Goal: Task Accomplishment & Management: Use online tool/utility

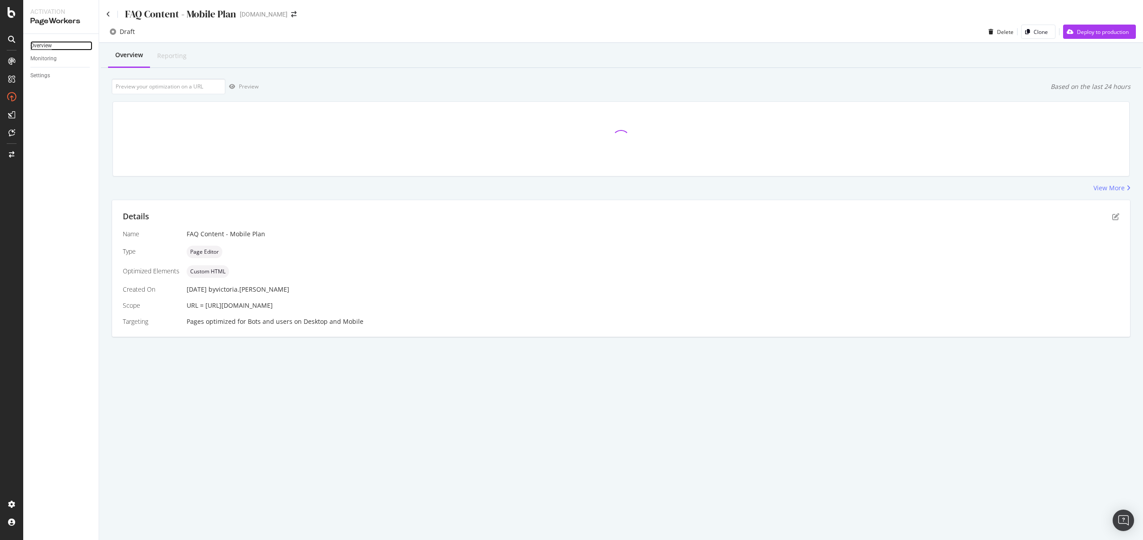
click at [38, 45] on div "Overview" at bounding box center [40, 45] width 21 height 9
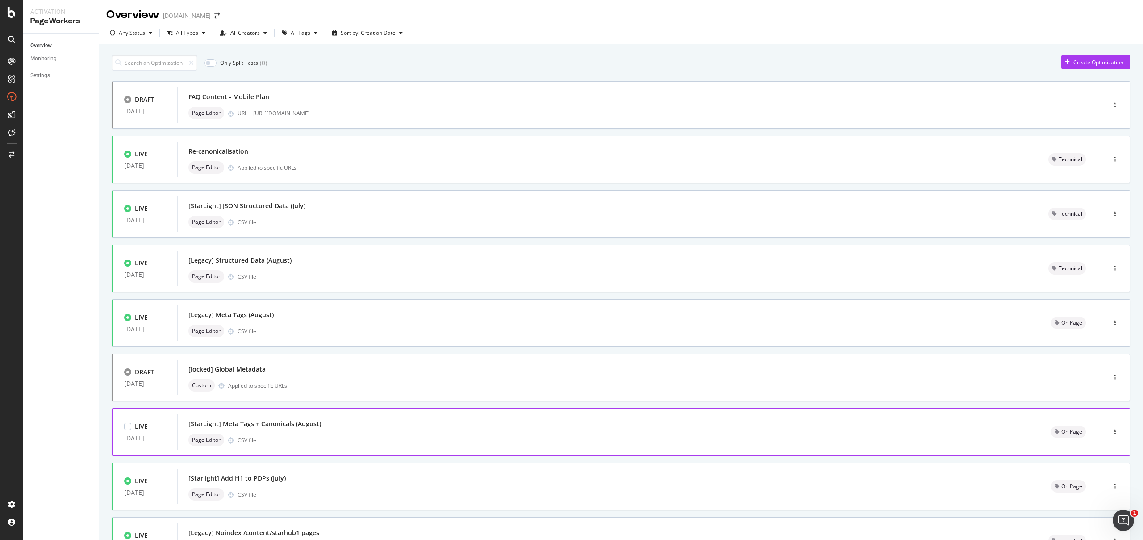
click at [320, 435] on div "Page Editor CSV file" at bounding box center [608, 440] width 841 height 13
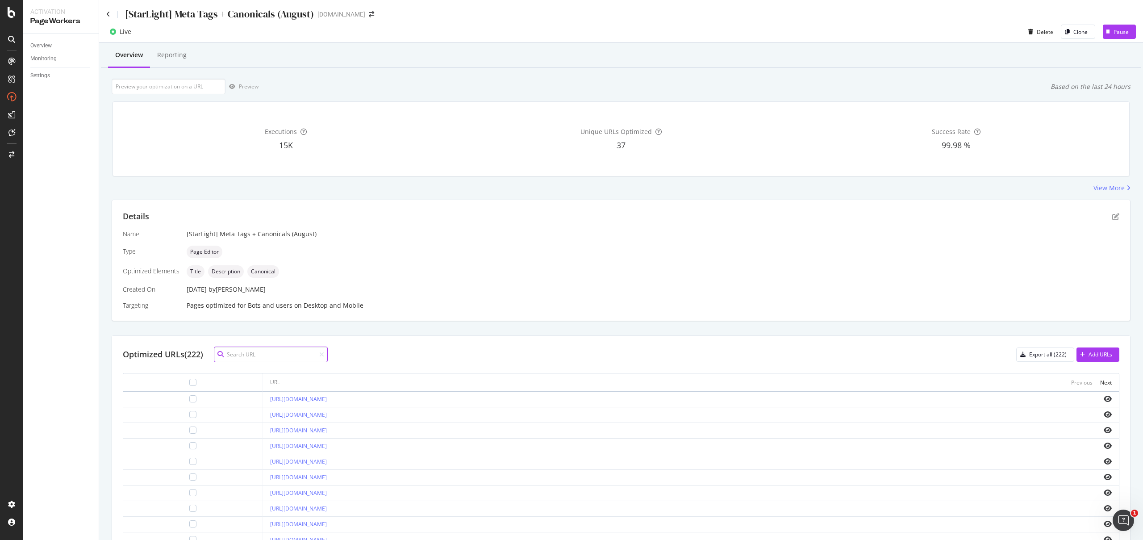
click at [276, 350] on input at bounding box center [271, 355] width 114 height 16
paste input "https://consumer.starhub.com/personal/pre-order/launch?launch=iphone17"
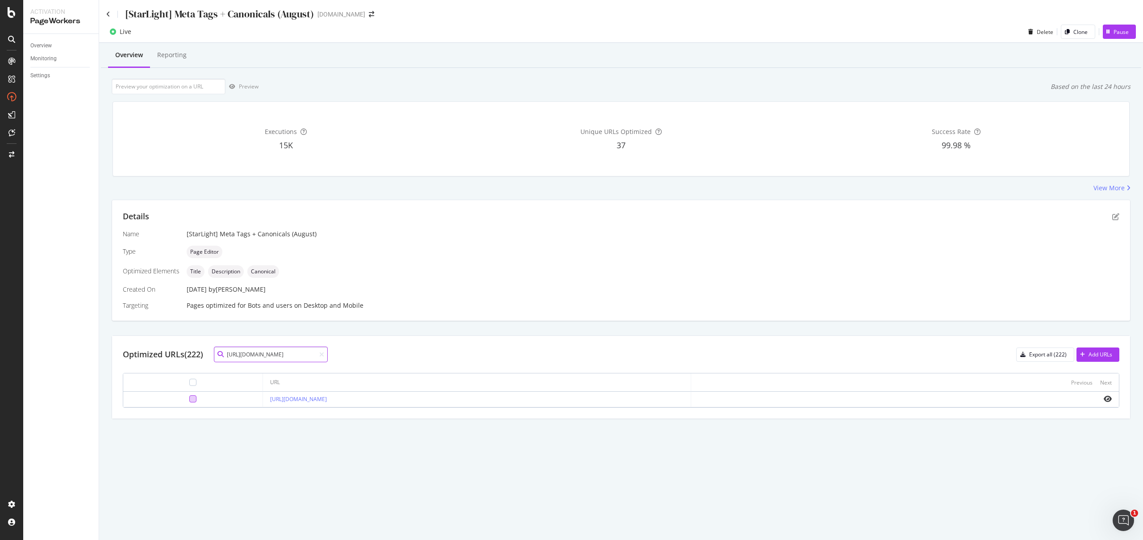
type input "https://consumer.starhub.com/personal/pre-order/launch?launch=iphone17"
click at [189, 401] on div at bounding box center [192, 398] width 7 height 7
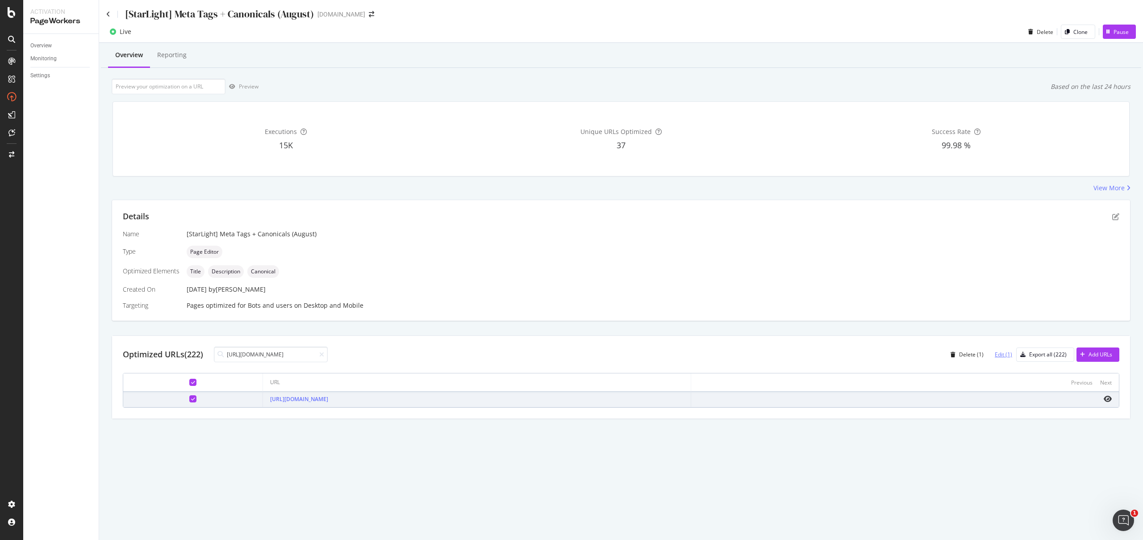
click at [1008, 355] on div "Edit (1)" at bounding box center [1003, 355] width 17 height 8
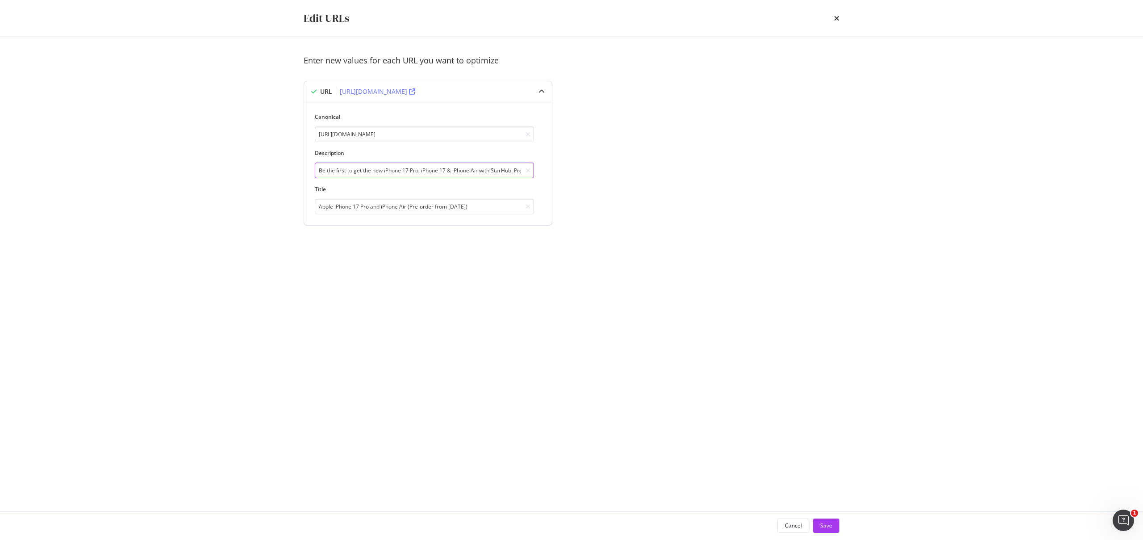
click at [439, 171] on input "Be the first to get the new iPhone 17 Pro, iPhone 17 & iPhone Air with StarHub.…" at bounding box center [424, 171] width 219 height 16
drag, startPoint x: 399, startPoint y: 171, endPoint x: 667, endPoint y: 173, distance: 267.9
click at [667, 173] on div "Enter new values for each URL you want to optimize URL https://consumer.starhub…" at bounding box center [572, 151] width 536 height 192
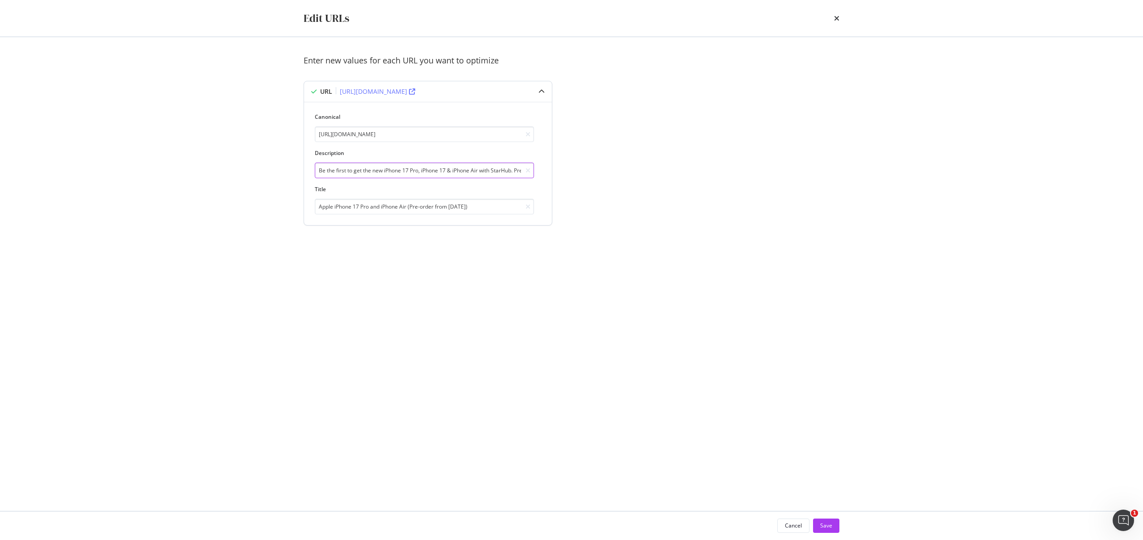
paste input "Pre-order Apple iPhone 17 Pro and iPhone Air on StarHub now"
type input "Be the first to get the new iPhone 17 Pro, iPhone 17 & iPhone Air with StarHub.…"
click at [444, 201] on input "Apple iPhone 17 Pro and iPhone Air (Pre-order from 12 Sep)" at bounding box center [424, 207] width 219 height 16
click at [449, 211] on input "Apple iPhone 17 Pro and iPhone Air (Pre-order from 12 Sep)" at bounding box center [424, 207] width 219 height 16
paste input "Pre-order Apple iPhone 17 Pro and iPhone Air on StarHub now!"
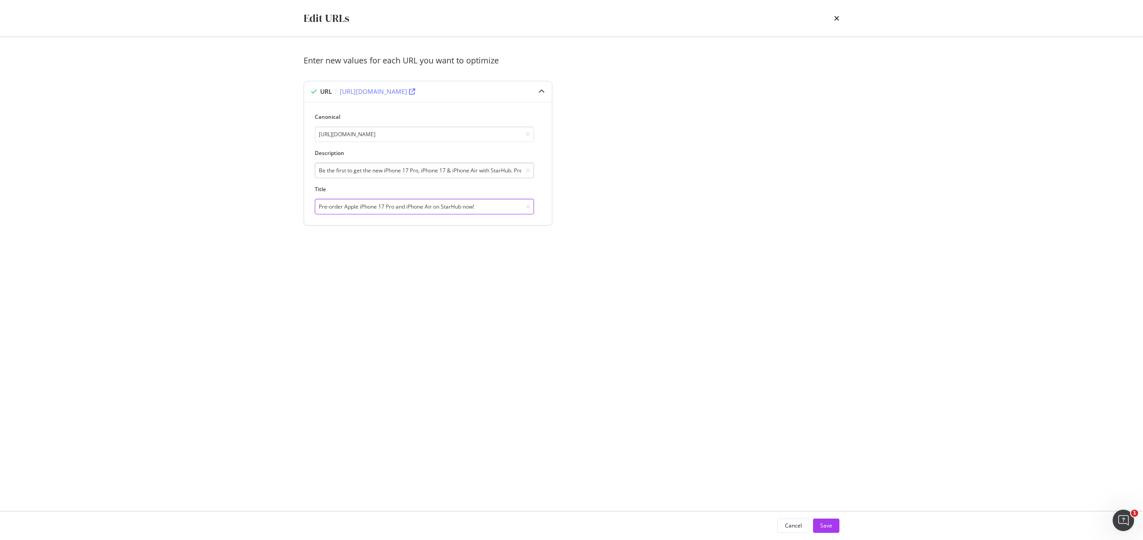
type input "Pre-order Apple iPhone 17 Pro and iPhone Air on StarHub now!"
click at [477, 175] on input "Be the first to get the new iPhone 17 Pro, iPhone 17 & iPhone Air with StarHub.…" at bounding box center [424, 171] width 219 height 16
click at [450, 198] on div "Title Pre-order Apple iPhone 17 Pro and iPhone Air on StarHub now!" at bounding box center [424, 199] width 219 height 29
click at [447, 203] on input "Pre-order Apple iPhone 17 Pro and iPhone Air on StarHub now!" at bounding box center [424, 207] width 219 height 16
click at [438, 171] on input "Be the first to get the new iPhone 17 Pro, iPhone 17 & iPhone Air with StarHub.…" at bounding box center [424, 171] width 219 height 16
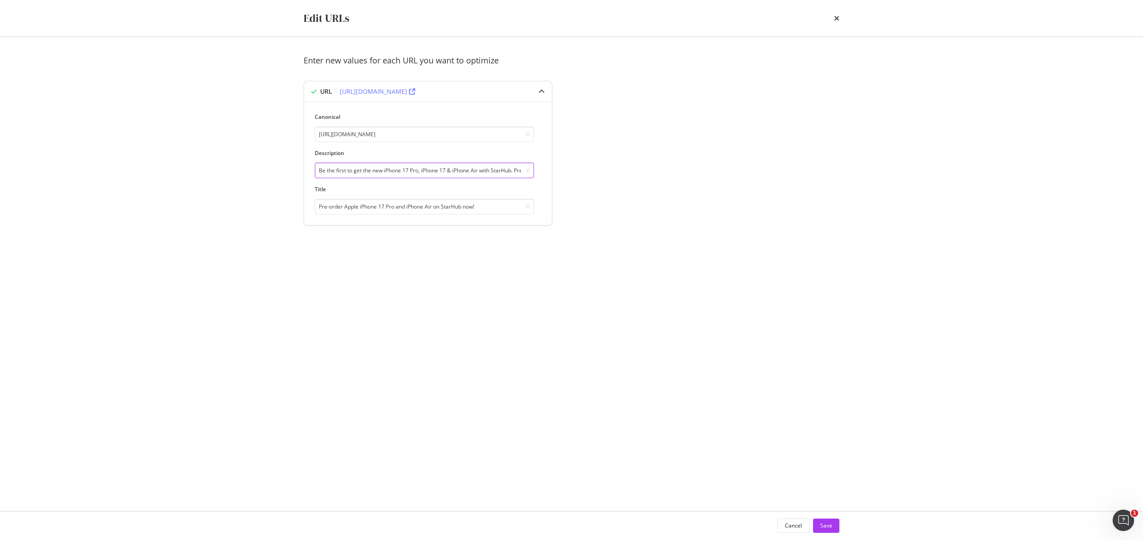
click at [438, 171] on input "Be the first to get the new iPhone 17 Pro, iPhone 17 & iPhone Air with StarHub.…" at bounding box center [424, 171] width 219 height 16
paste input "The new iPhone + Star Plan. All in. Less than $2 a day. Pre-order on StarHub wi…"
type input "The new iPhone + Star Plan. All in. Less than $2 a day. Pre-order on StarHub wi…"
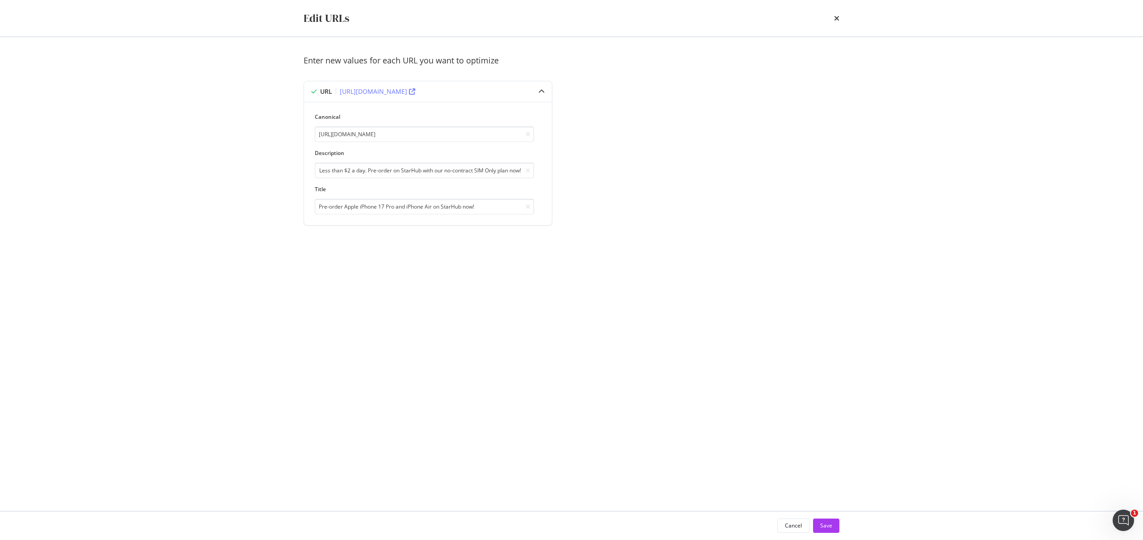
scroll to position [0, 0]
click at [593, 213] on div "Enter new values for each URL you want to optimize URL https://consumer.starhub…" at bounding box center [572, 151] width 536 height 192
click at [484, 174] on input "The new iPhone + Star Plan. All in. Less than $2 a day. Pre-order on StarHub wi…" at bounding box center [424, 171] width 219 height 16
click at [826, 523] on div "Save" at bounding box center [826, 526] width 12 height 8
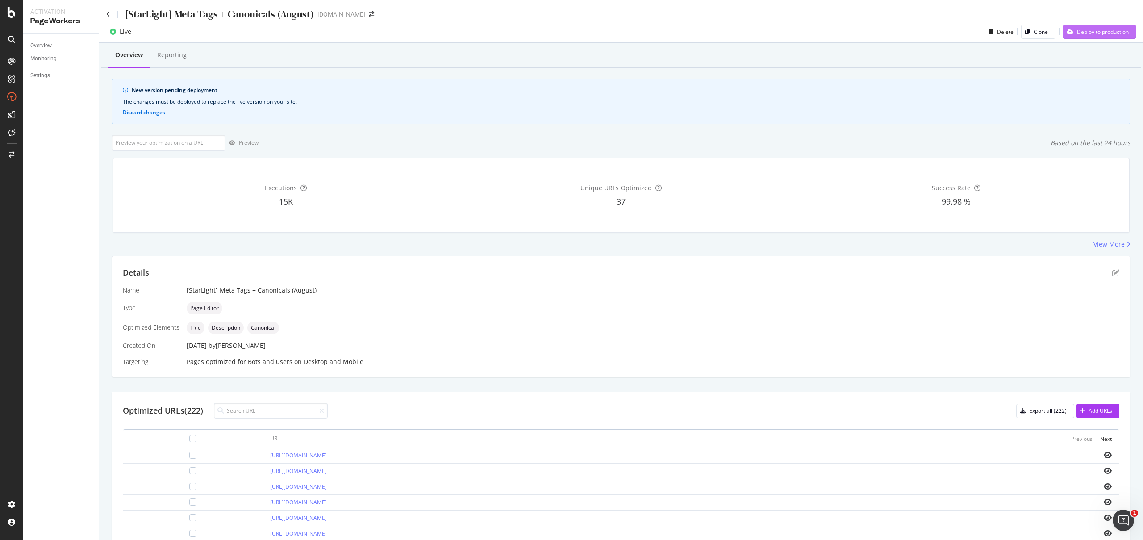
click at [1083, 32] on div "Deploy to production" at bounding box center [1103, 32] width 52 height 8
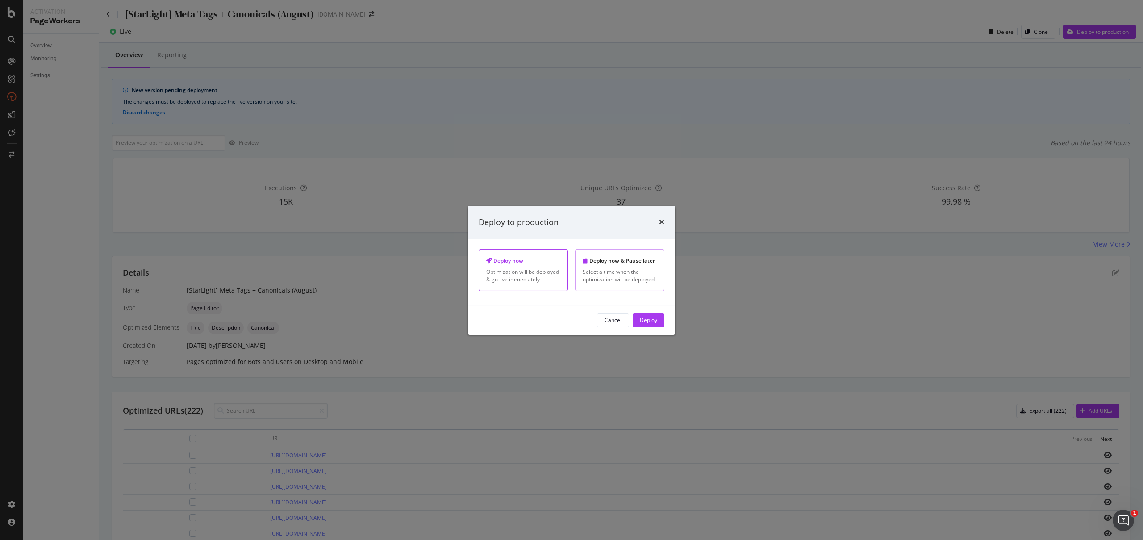
click at [617, 280] on div "Select a time when the optimization will be deployed" at bounding box center [620, 275] width 74 height 15
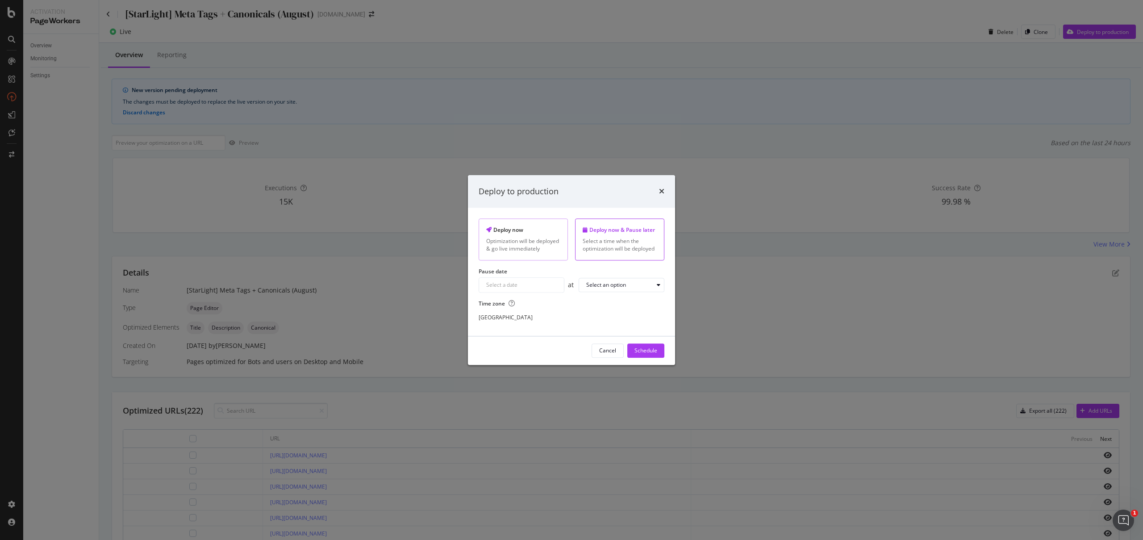
click at [523, 250] on div "Optimization will be deployed & go live immediately" at bounding box center [523, 245] width 74 height 15
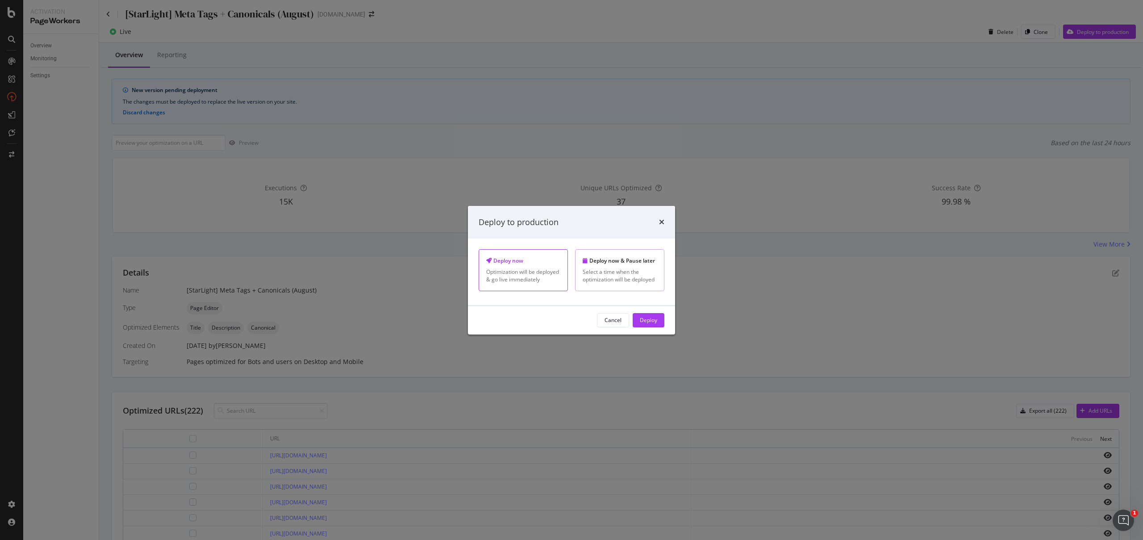
click at [589, 266] on div "Deploy now & Pause later Select a time when the optimization will be deployed" at bounding box center [619, 270] width 89 height 42
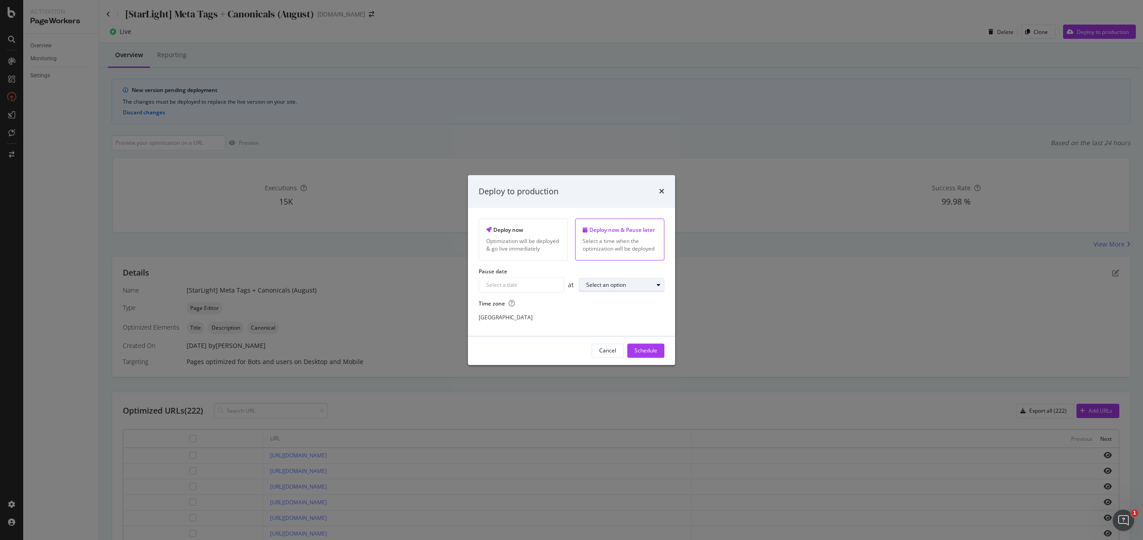
click at [637, 287] on div "Select an option" at bounding box center [619, 284] width 67 height 5
click at [522, 282] on div "Navigate forward to interact with the calendar and select a date. Press the que…" at bounding box center [522, 284] width 86 height 15
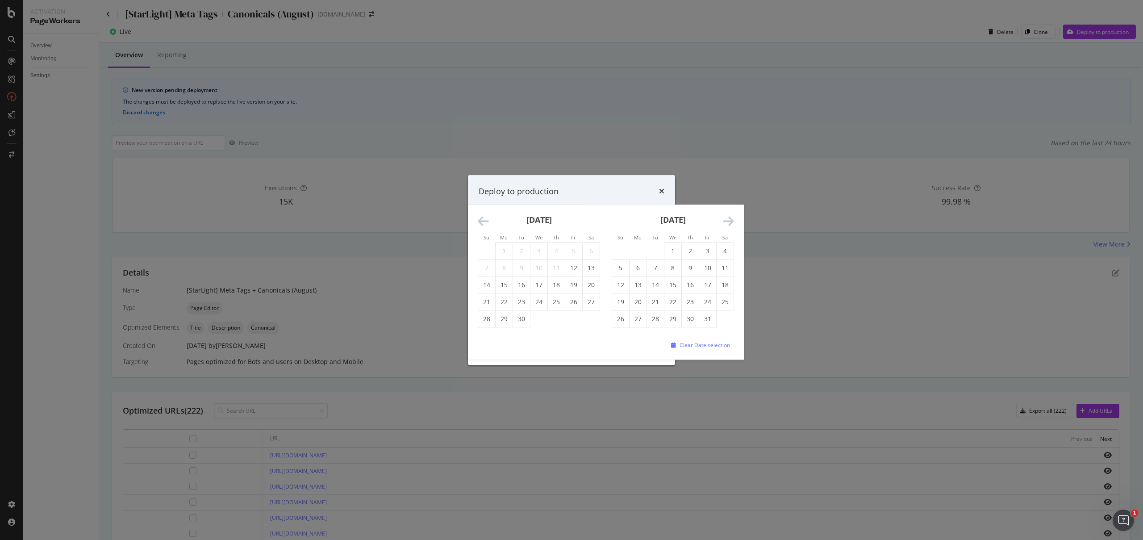
click at [603, 196] on div "Deploy to production" at bounding box center [572, 192] width 186 height 12
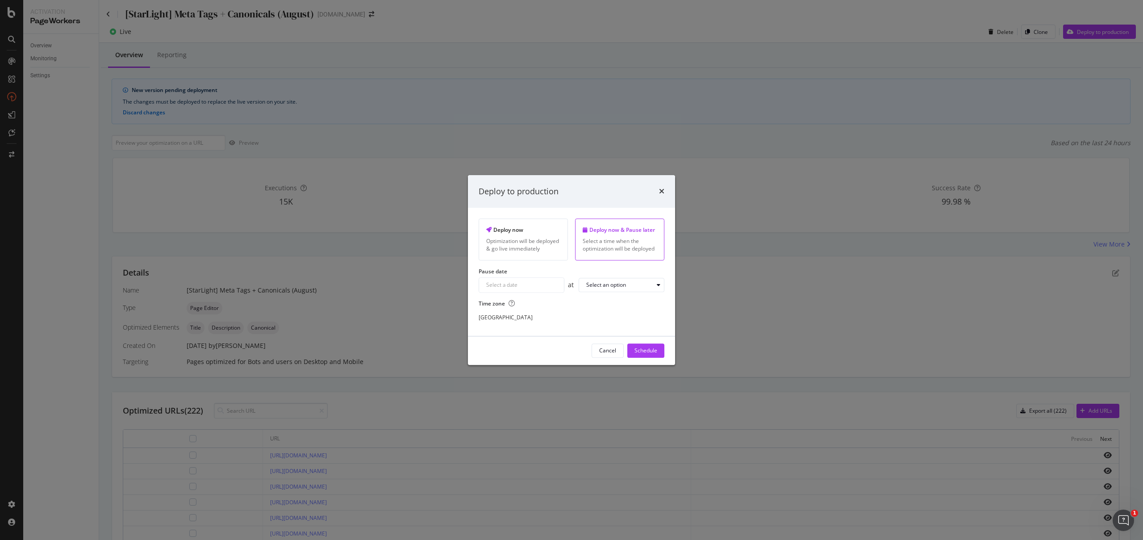
click at [608, 300] on label "Time zone" at bounding box center [572, 304] width 186 height 8
click at [639, 280] on div "Select an option" at bounding box center [625, 285] width 78 height 13
click at [600, 353] on div "08:00" at bounding box center [597, 353] width 14 height 8
click at [550, 284] on div "Navigate forward to interact with the calendar and select a date. Press the que…" at bounding box center [522, 284] width 86 height 15
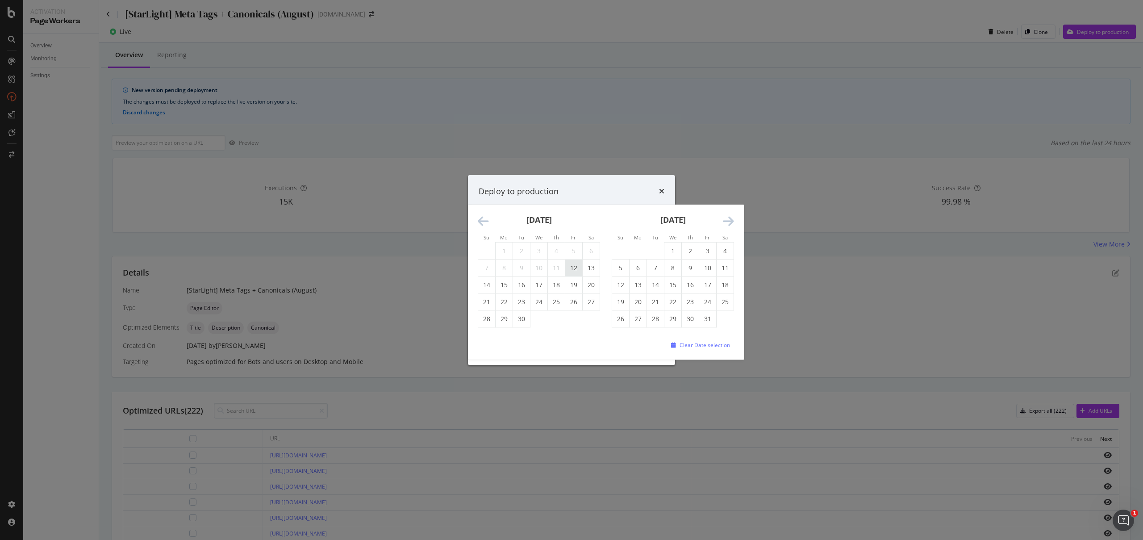
click at [578, 270] on td "12" at bounding box center [573, 267] width 17 height 17
type input "September 12th 2025"
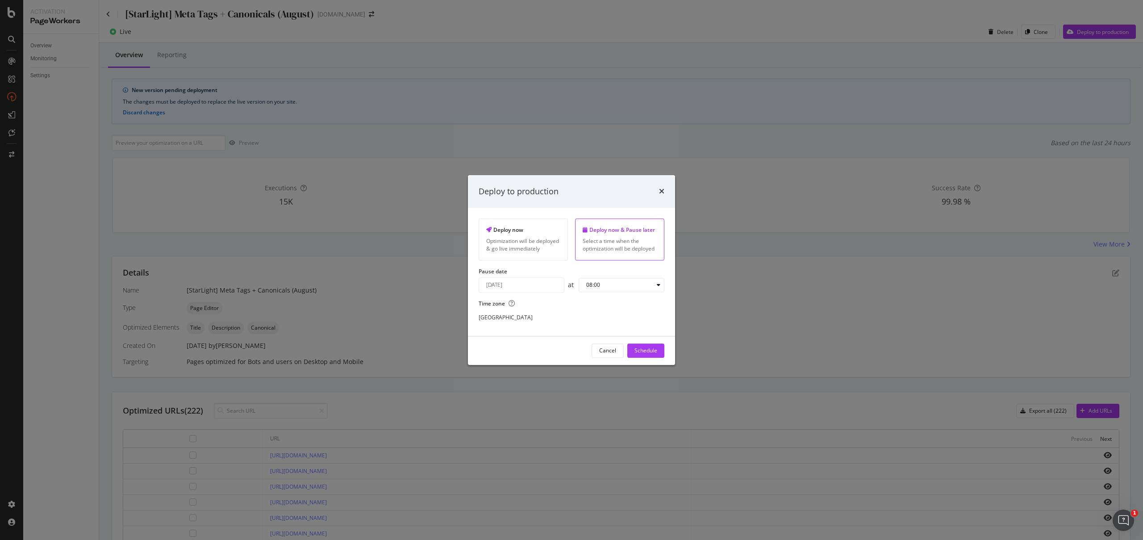
click at [636, 322] on div "Singapore" at bounding box center [572, 317] width 186 height 16
click at [644, 347] on div "Schedule" at bounding box center [646, 351] width 23 height 8
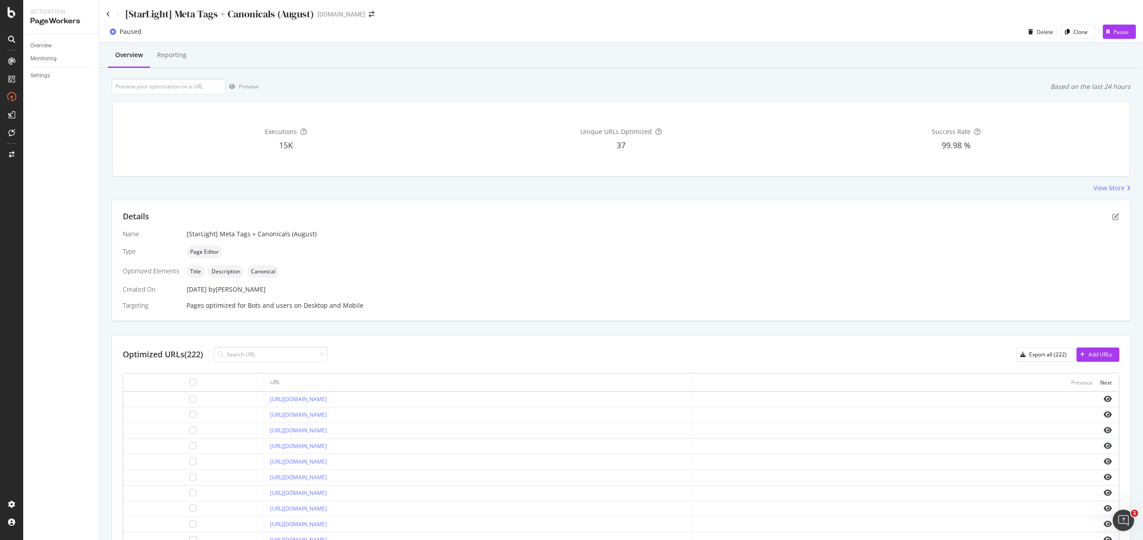
click at [1090, 32] on div "Delete Clone Pause" at bounding box center [1080, 32] width 111 height 14
click at [1107, 31] on icon "button" at bounding box center [1109, 31] width 4 height 5
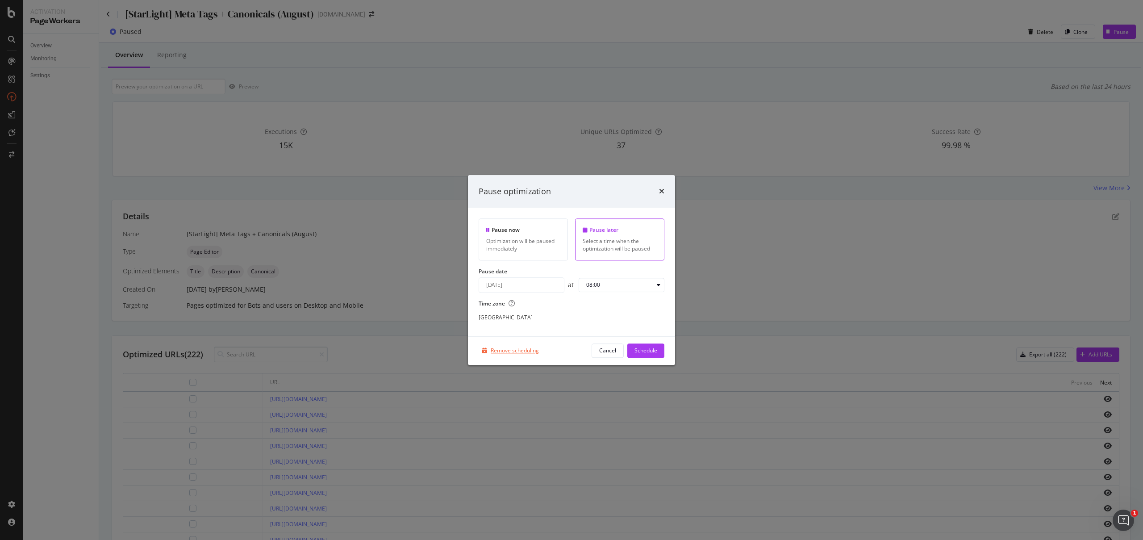
click at [526, 352] on div "Remove scheduling" at bounding box center [515, 351] width 48 height 8
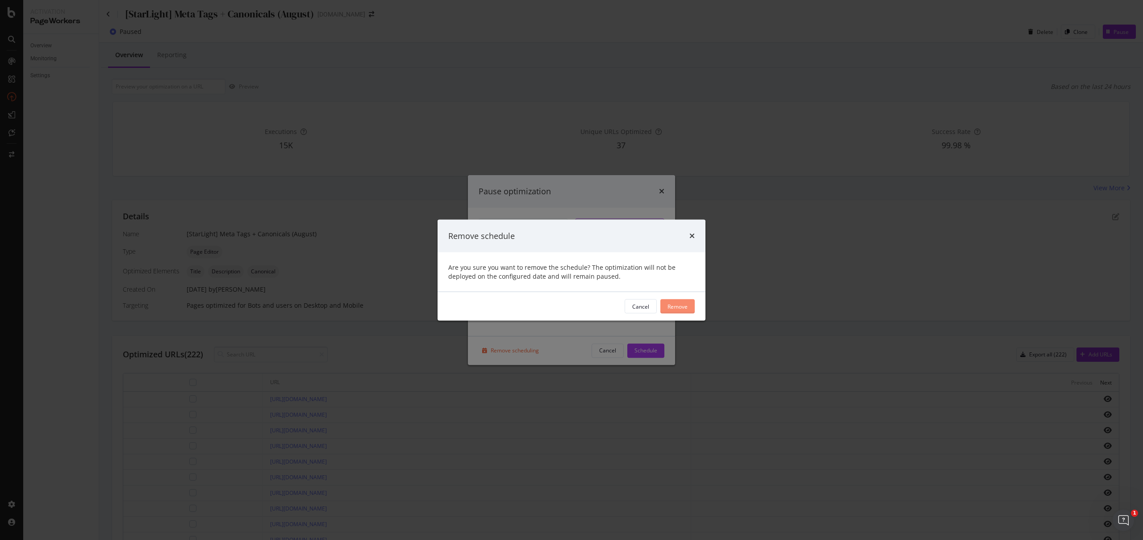
click at [684, 306] on div "Remove" at bounding box center [678, 306] width 20 height 8
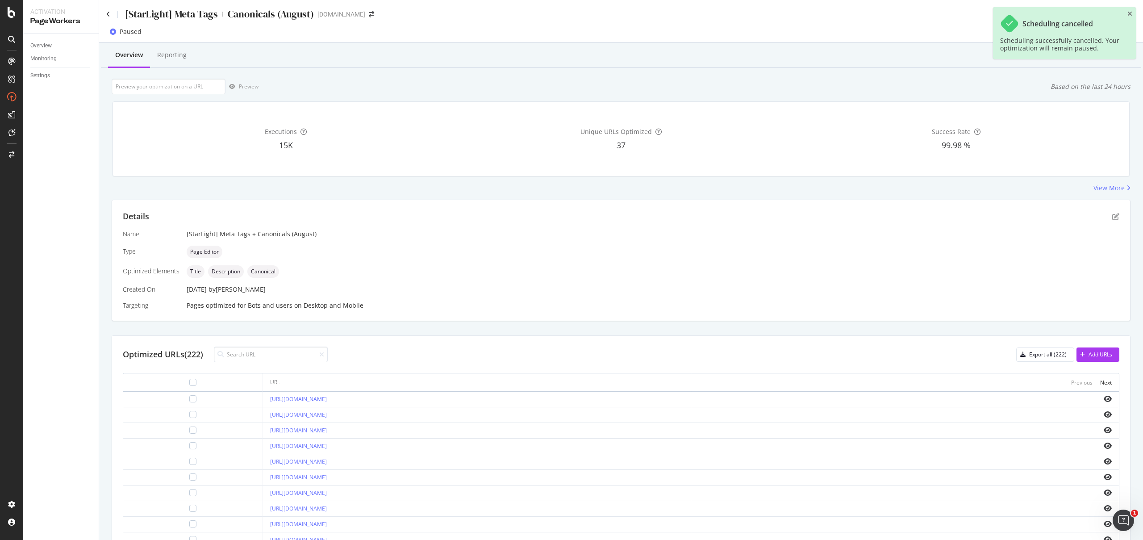
click at [689, 313] on div "Details Name [StarLight] Meta Tags + Canonicals (August) Type Page Editor Optim…" at bounding box center [621, 260] width 1018 height 121
click at [1130, 13] on icon "close toast" at bounding box center [1130, 14] width 5 height 6
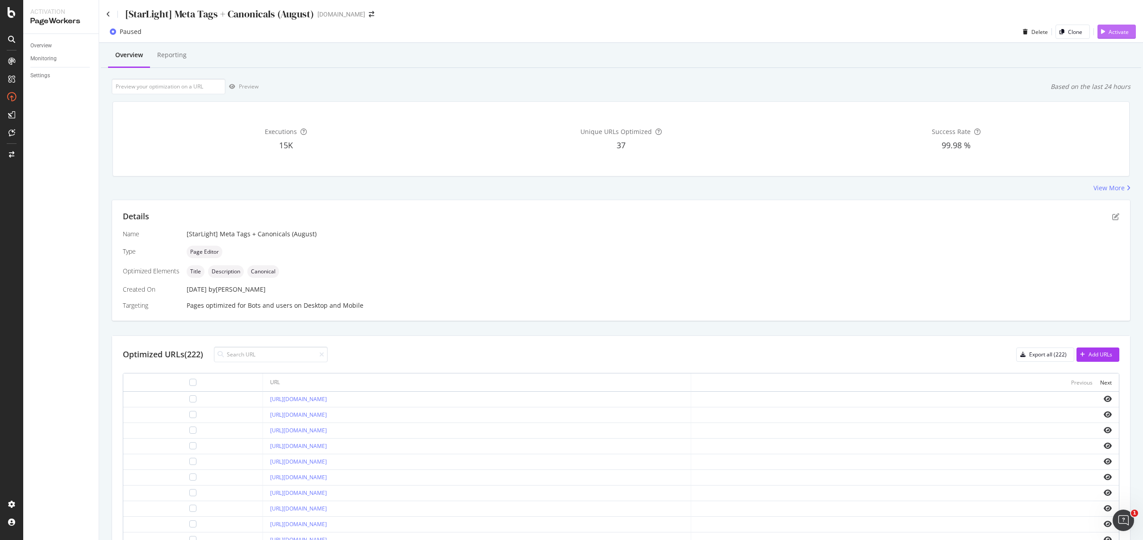
click at [1111, 33] on div "Activate" at bounding box center [1119, 32] width 20 height 8
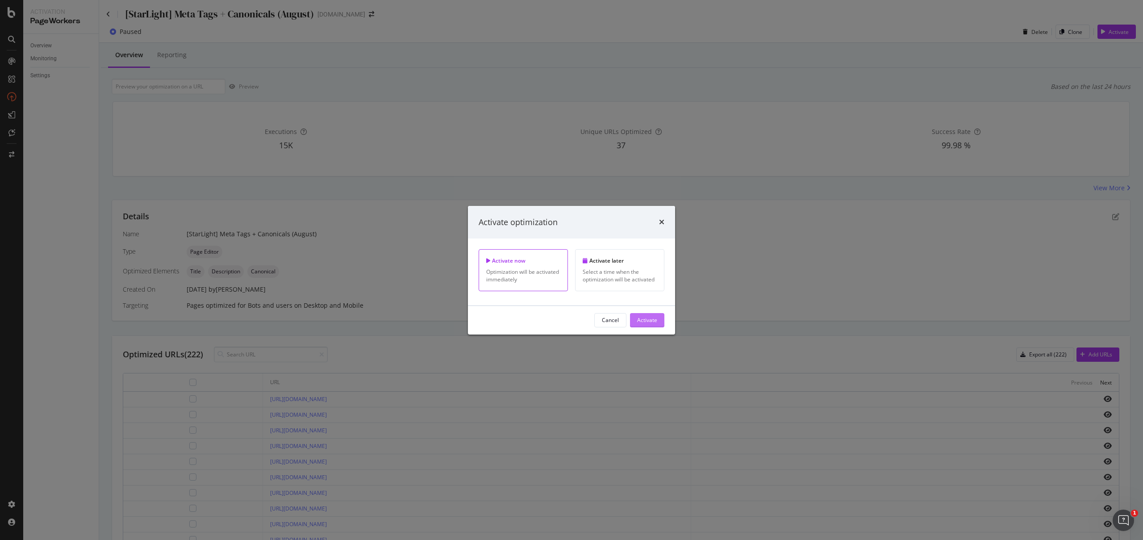
click at [644, 322] on div "Activate" at bounding box center [647, 320] width 20 height 8
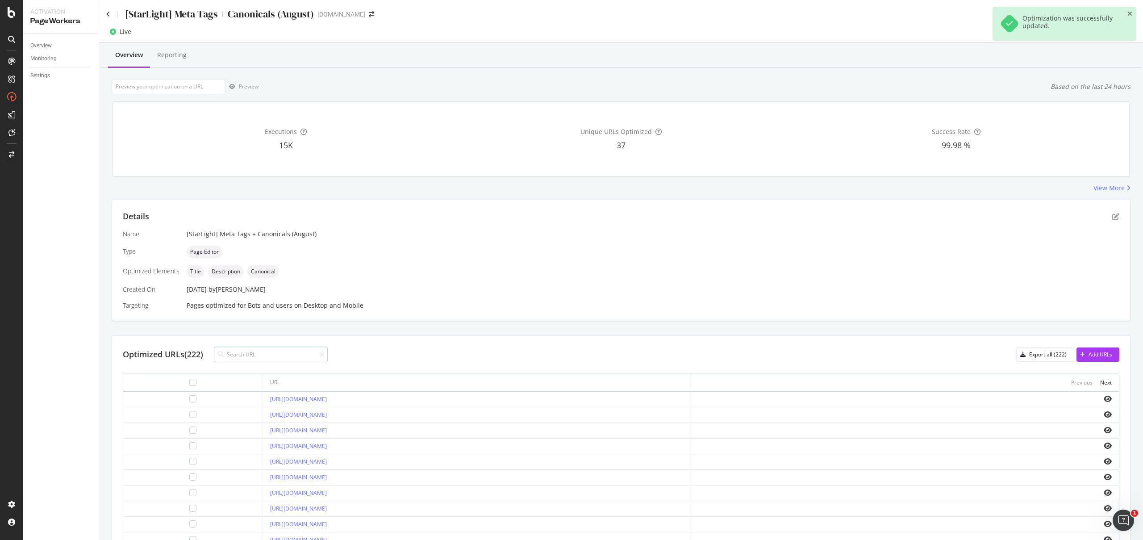
click at [291, 363] on div "Optimized URLs (222) Export all (222) Add URLs URL Previous Next https://consum…" at bounding box center [621, 486] width 1018 height 301
click at [293, 359] on input at bounding box center [271, 355] width 114 height 16
paste input "The new iPhone + Star Plan. All in. Less than $2 a day. Pre-order on StarHub wi…"
type input "The new iPhone + Star Plan. All in. Less than $2 a day. Pre-order on StarHub wi…"
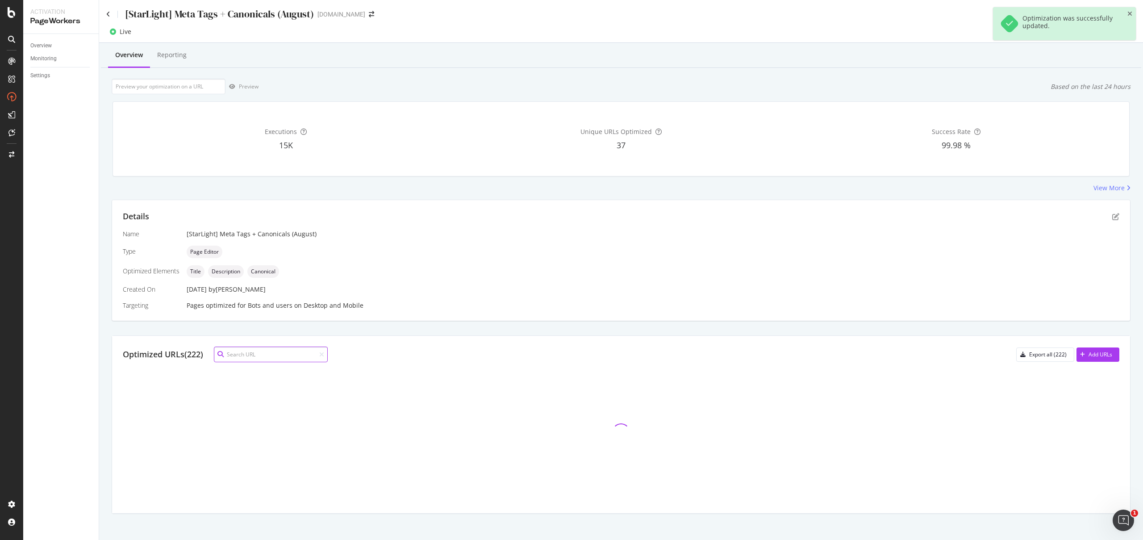
scroll to position [0, 0]
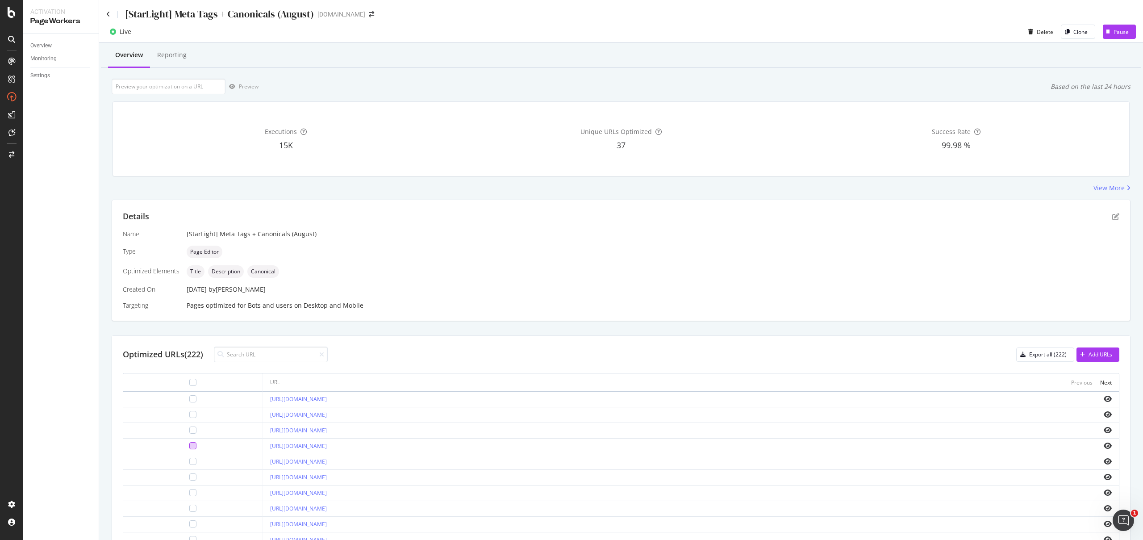
click at [189, 447] on div at bounding box center [192, 445] width 7 height 7
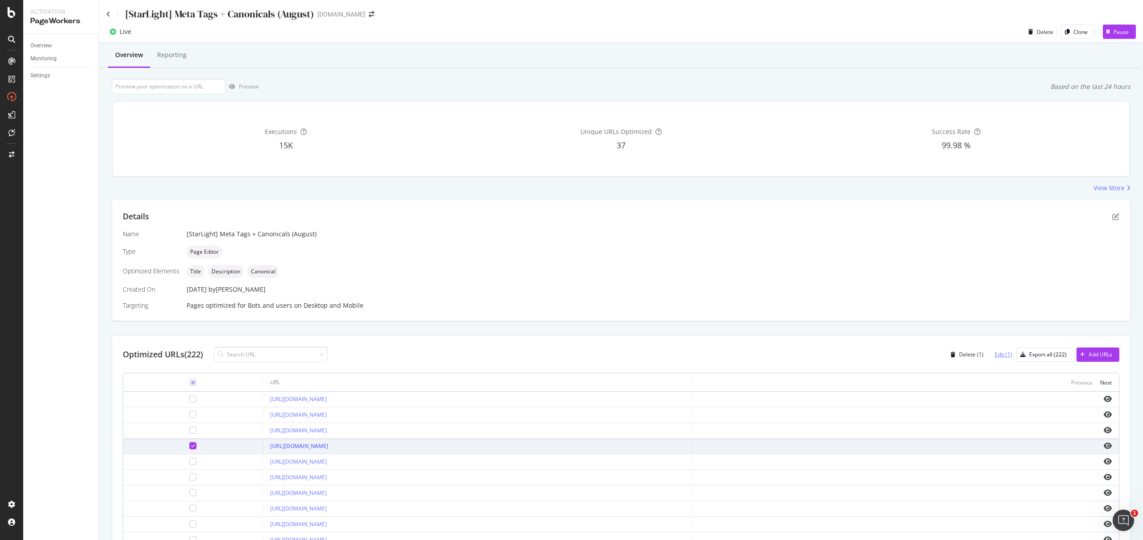
click at [995, 356] on div "Edit (1)" at bounding box center [1003, 355] width 17 height 8
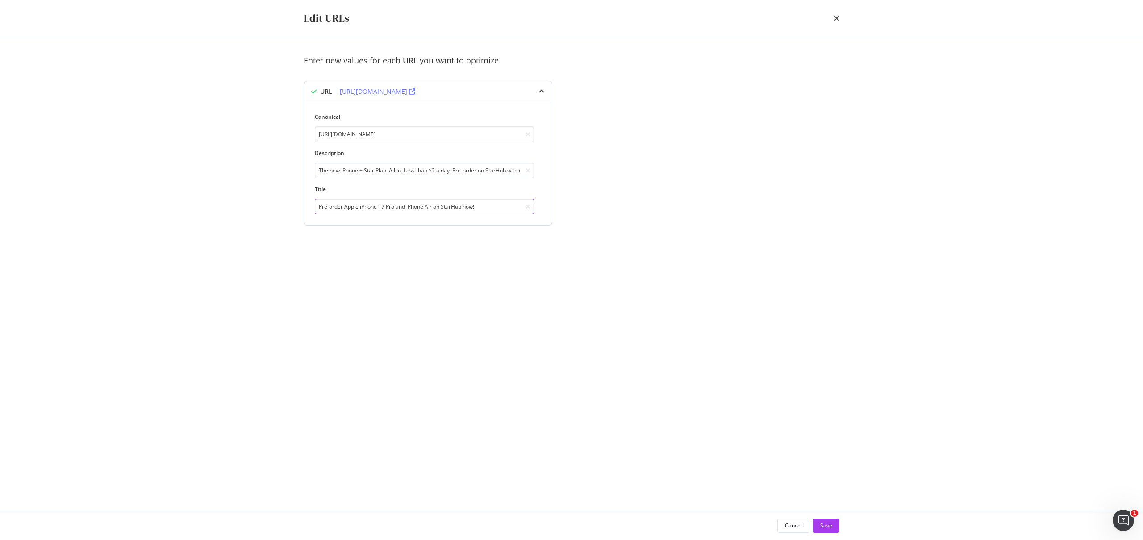
click at [481, 209] on input "Pre-order Apple iPhone 17 Pro and iPhone Air on StarHub now!" at bounding box center [424, 207] width 219 height 16
click at [838, 18] on icon "times" at bounding box center [836, 18] width 5 height 7
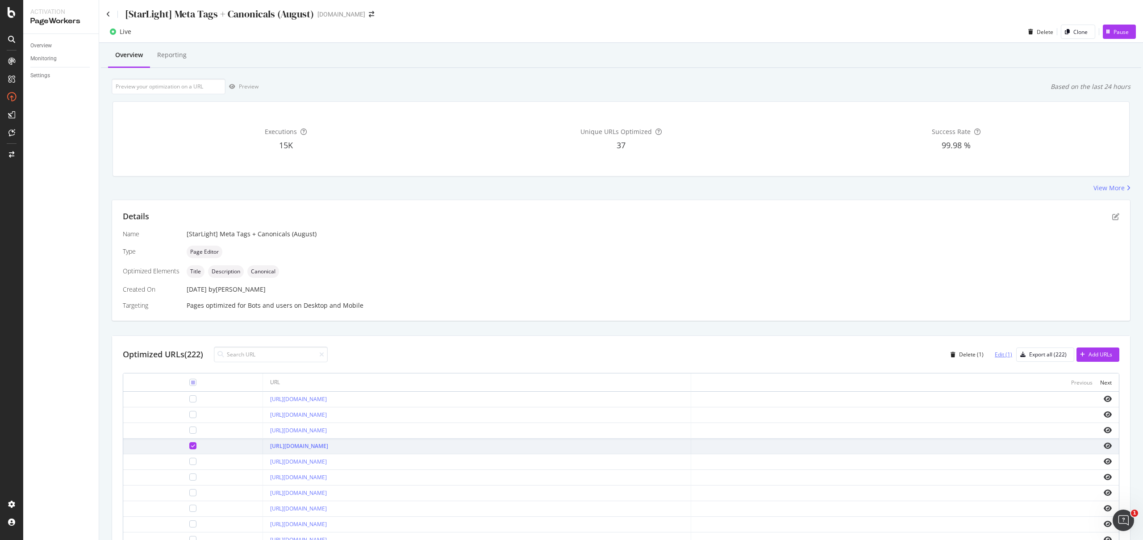
click at [1000, 353] on div "Edit (1)" at bounding box center [1003, 355] width 17 height 8
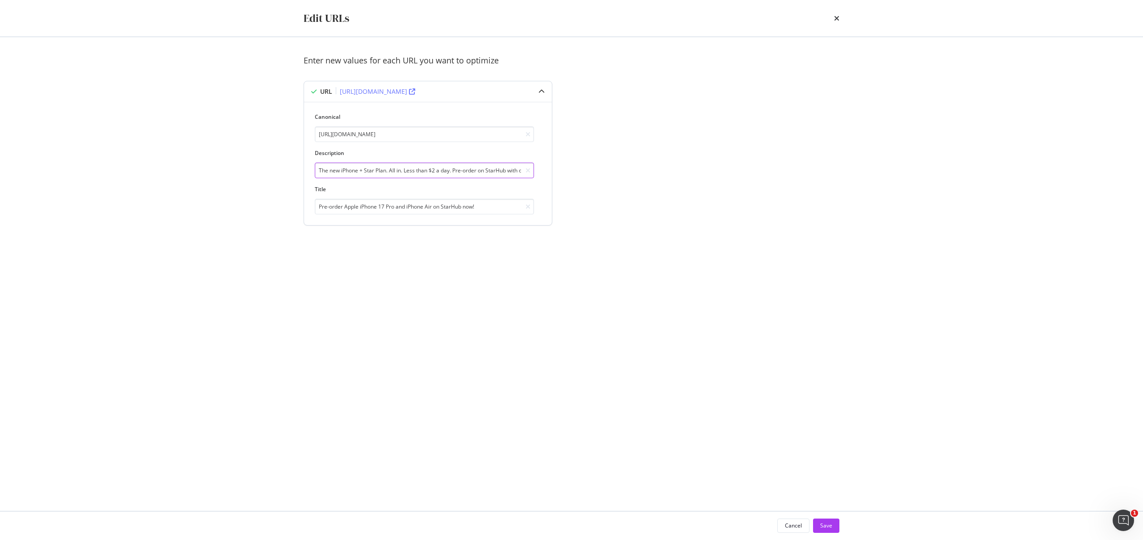
click at [440, 167] on input "The new iPhone + Star Plan. All in. Less than $2 a day. Pre-order on StarHub wi…" at bounding box center [424, 171] width 219 height 16
click at [829, 527] on div "Save" at bounding box center [826, 526] width 12 height 8
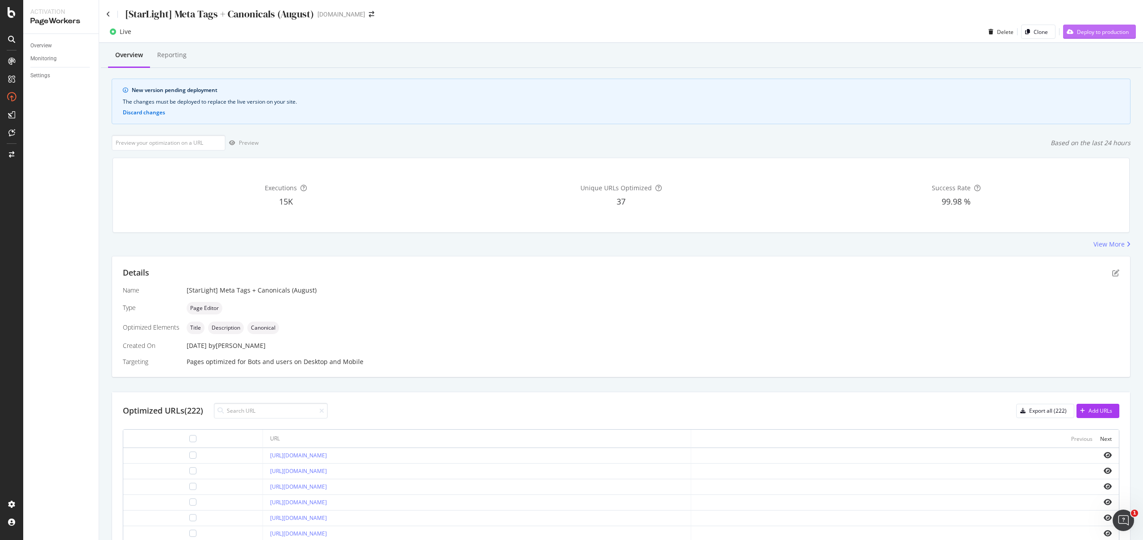
click at [1096, 28] on div "Deploy to production" at bounding box center [1103, 32] width 52 height 8
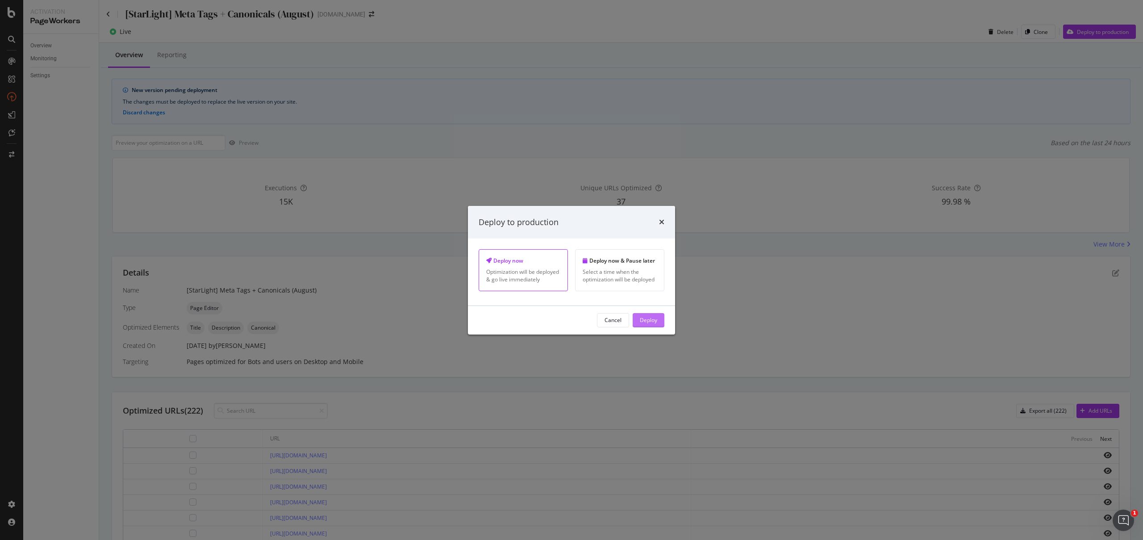
click at [657, 326] on button "Deploy" at bounding box center [649, 320] width 32 height 14
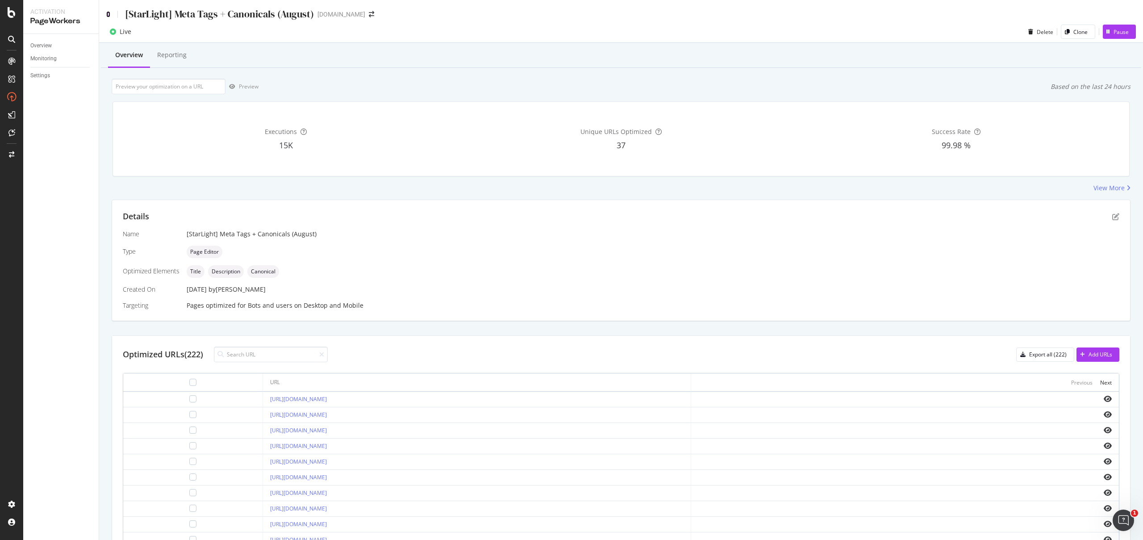
click at [107, 11] on icon at bounding box center [108, 14] width 4 height 6
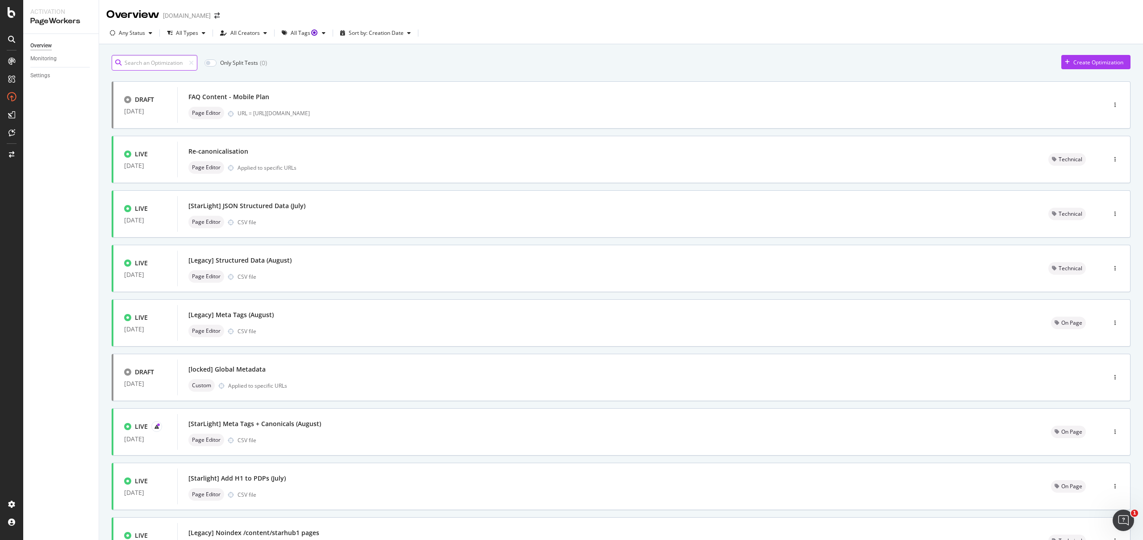
click at [156, 64] on input at bounding box center [155, 63] width 86 height 16
click at [334, 270] on div "Page Editor CSV file" at bounding box center [607, 276] width 839 height 13
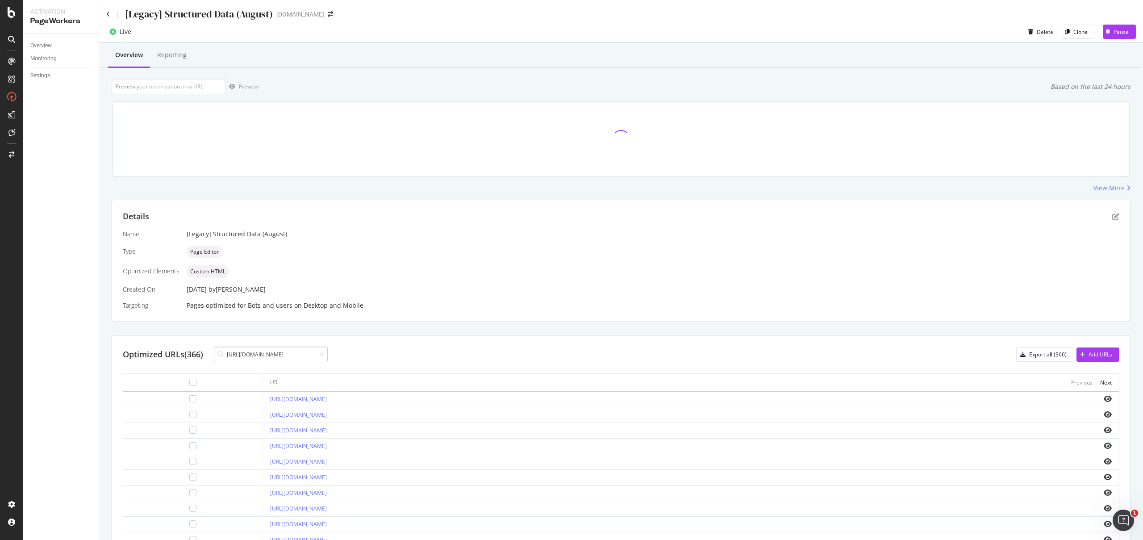
scroll to position [0, 129]
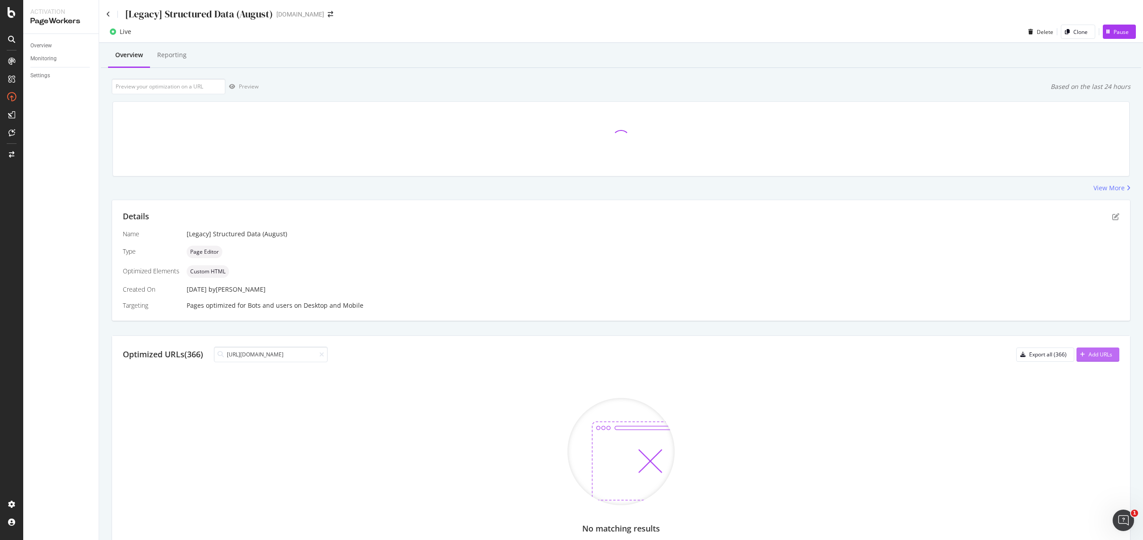
type input "[URL][DOMAIN_NAME]"
click at [1108, 349] on button "Add URLs" at bounding box center [1098, 354] width 43 height 14
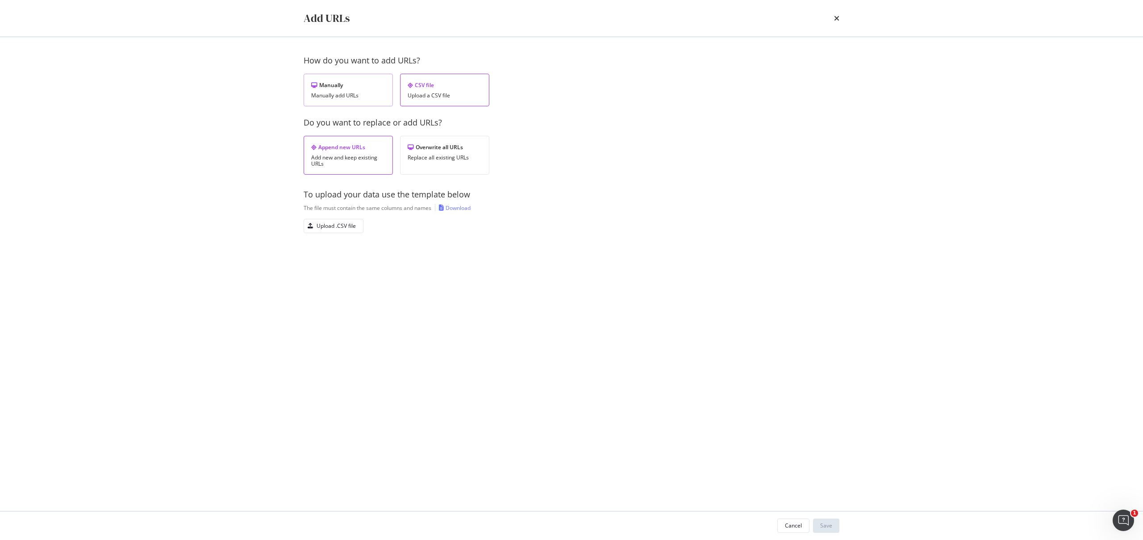
click at [362, 101] on div "Manually Manually add URLs" at bounding box center [348, 90] width 89 height 33
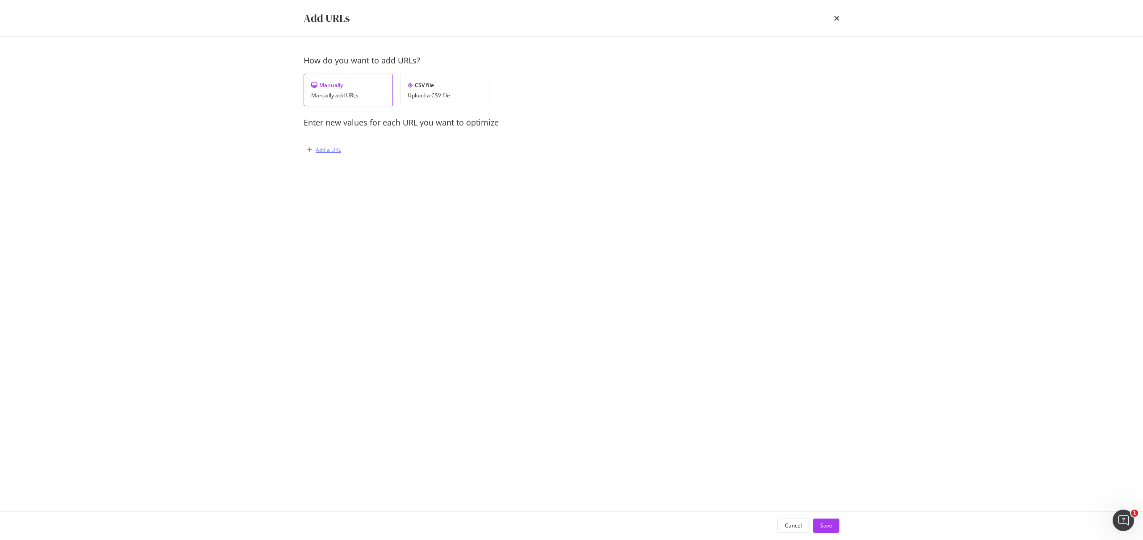
click at [325, 155] on div "Add a URL" at bounding box center [323, 149] width 38 height 13
click at [343, 199] on input "modal" at bounding box center [424, 196] width 219 height 16
paste input "https://www.starhub.com/personal/support/article.html?id=o3m81LUfrH6kZUARPLojF6"
type input "https://www.starhub.com/personal/support/article.html?id=o3m81LUfrH6kZUARPLojF6"
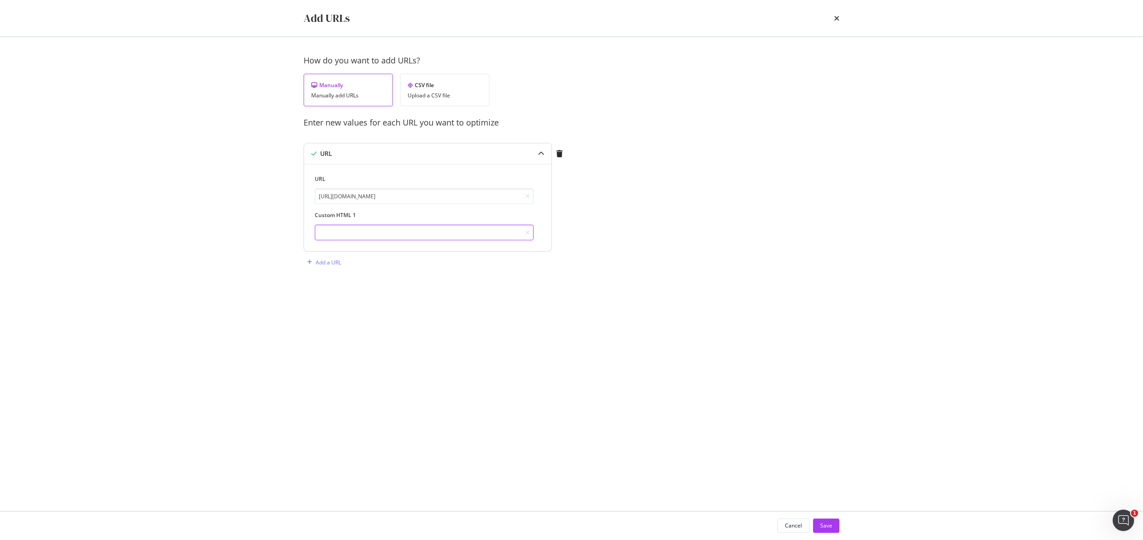
scroll to position [0, 0]
paste input "<script type="application/ld+json"> { "@context": "https://schema.org", "@type"…"
type input "<script type="application/ld+json"> { "@context": "https://schema.org", "@type"…"
click at [826, 517] on div "Cancel Save" at bounding box center [572, 525] width 572 height 29
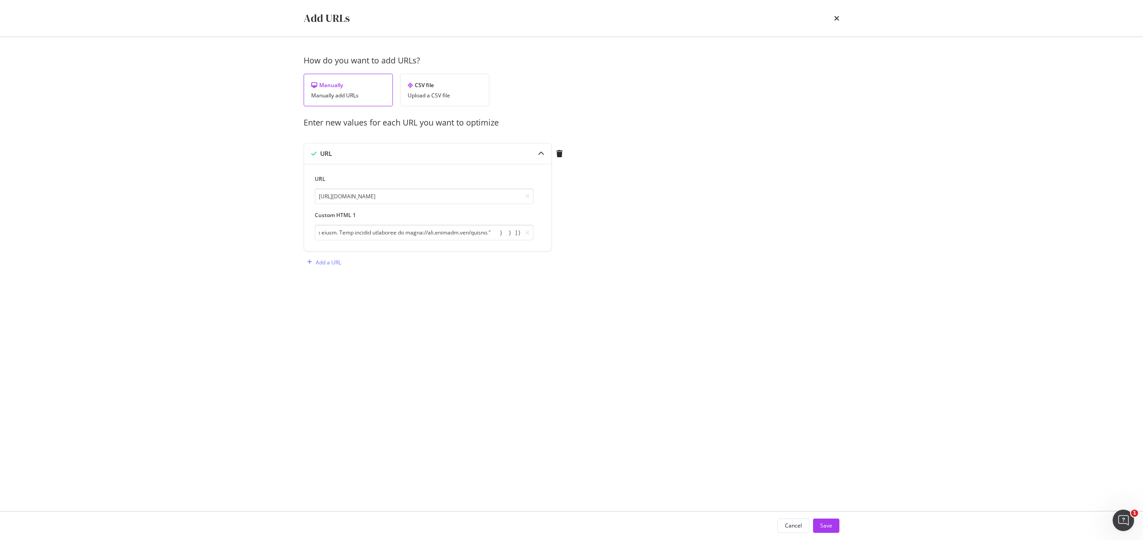
scroll to position [0, 0]
click at [827, 522] on div "Save" at bounding box center [826, 525] width 12 height 13
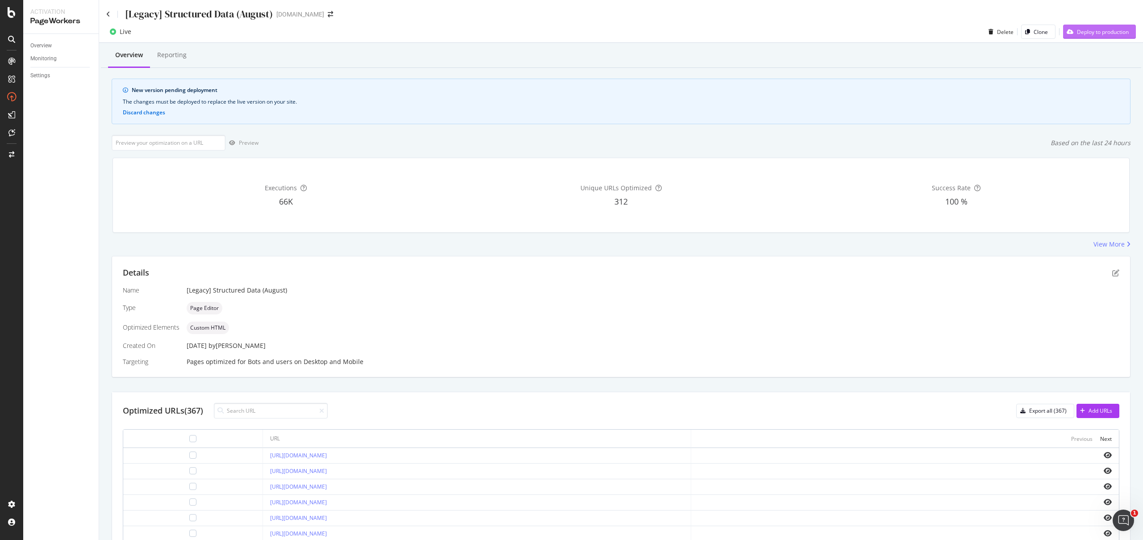
click at [1090, 25] on button "Deploy to production" at bounding box center [1099, 32] width 73 height 14
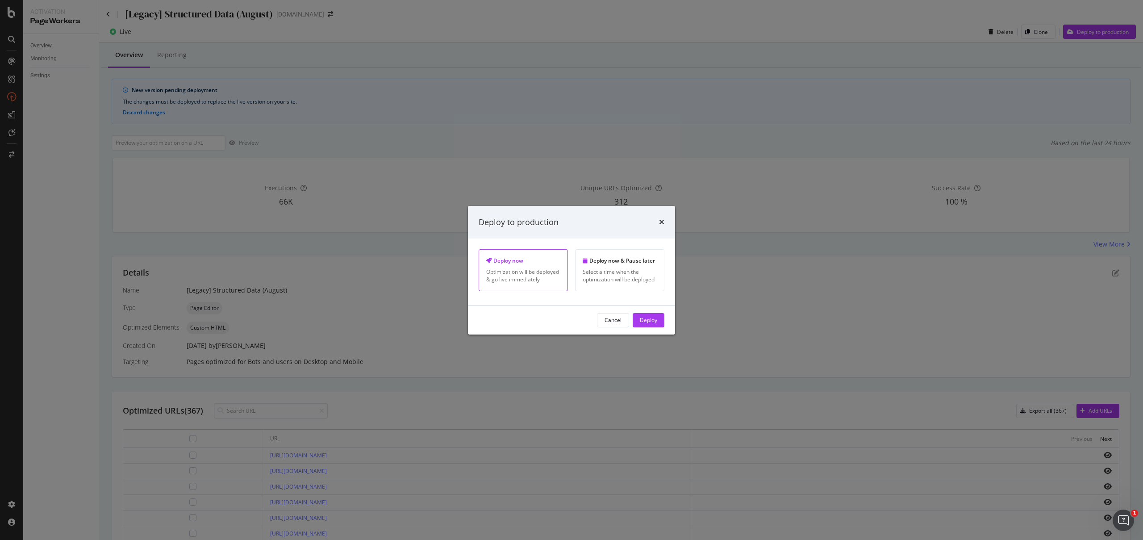
click at [655, 322] on div "Deploy" at bounding box center [648, 320] width 17 height 8
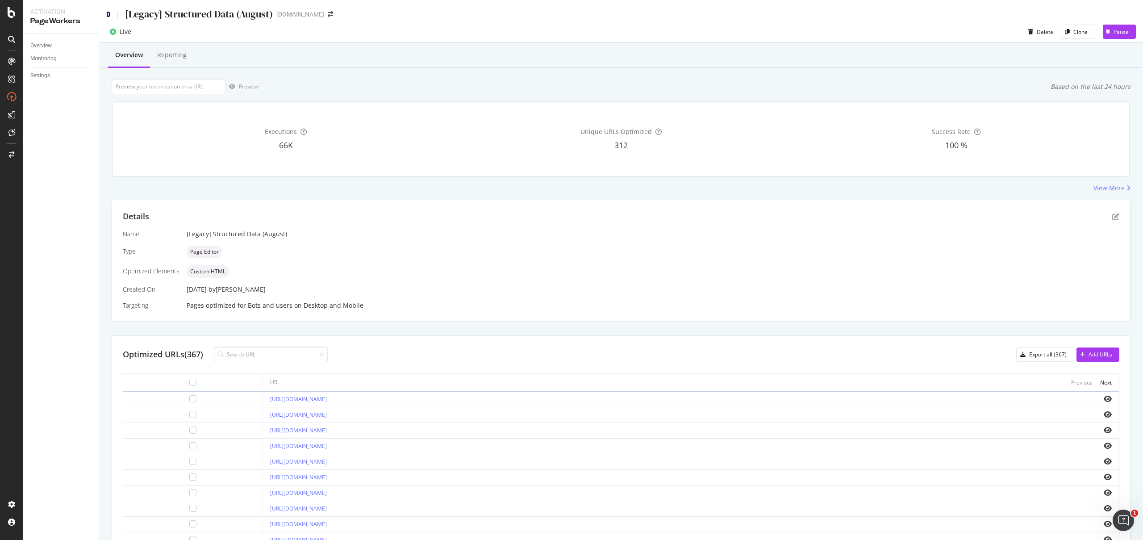
click at [108, 14] on icon at bounding box center [108, 14] width 4 height 6
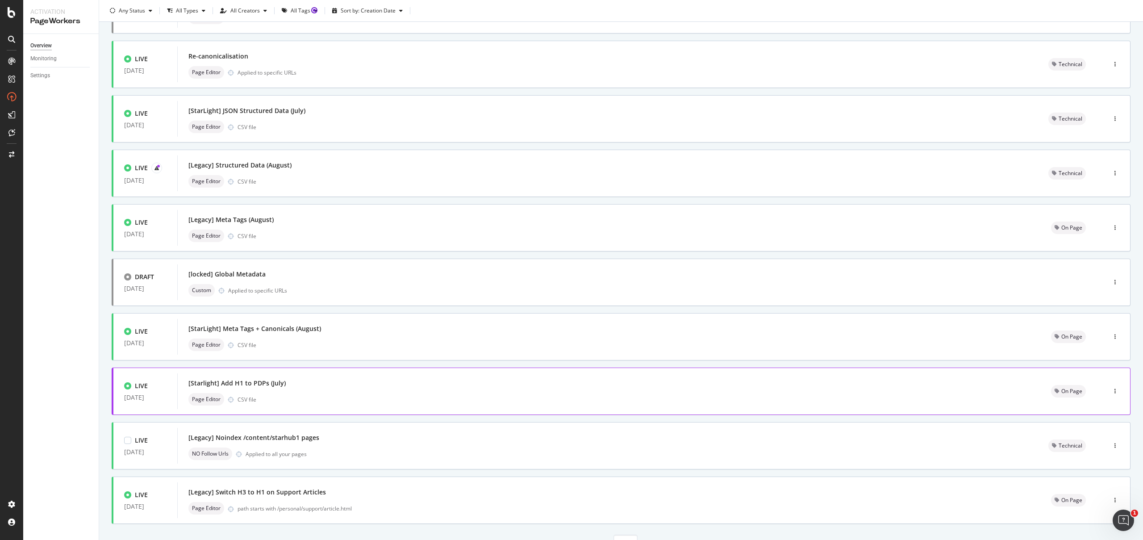
scroll to position [93, 0]
click at [338, 228] on div "[Legacy] Meta Tags (August)" at bounding box center [608, 221] width 841 height 13
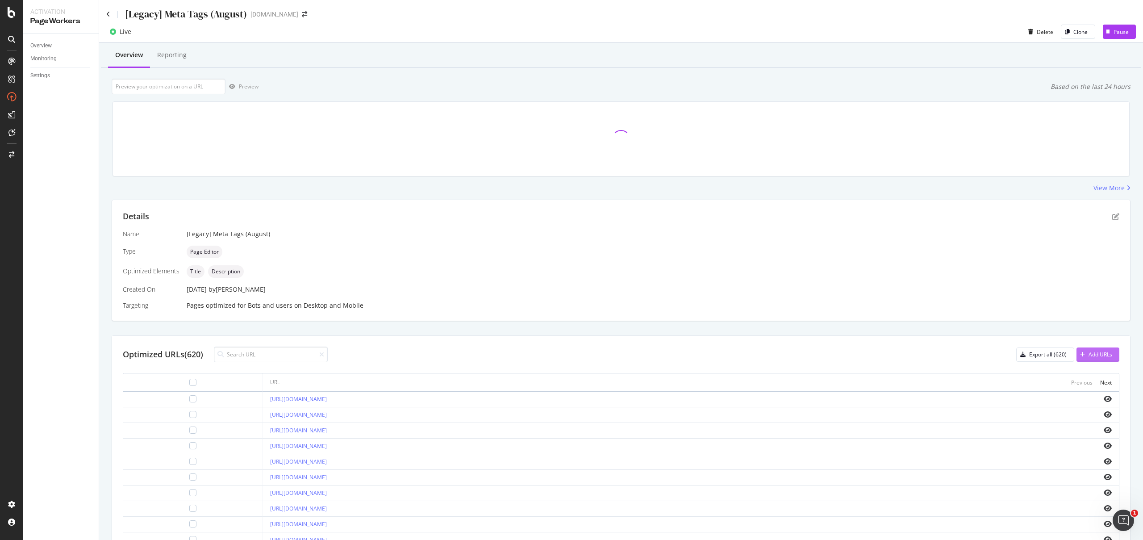
click at [1081, 358] on div "Add URLs" at bounding box center [1095, 354] width 36 height 13
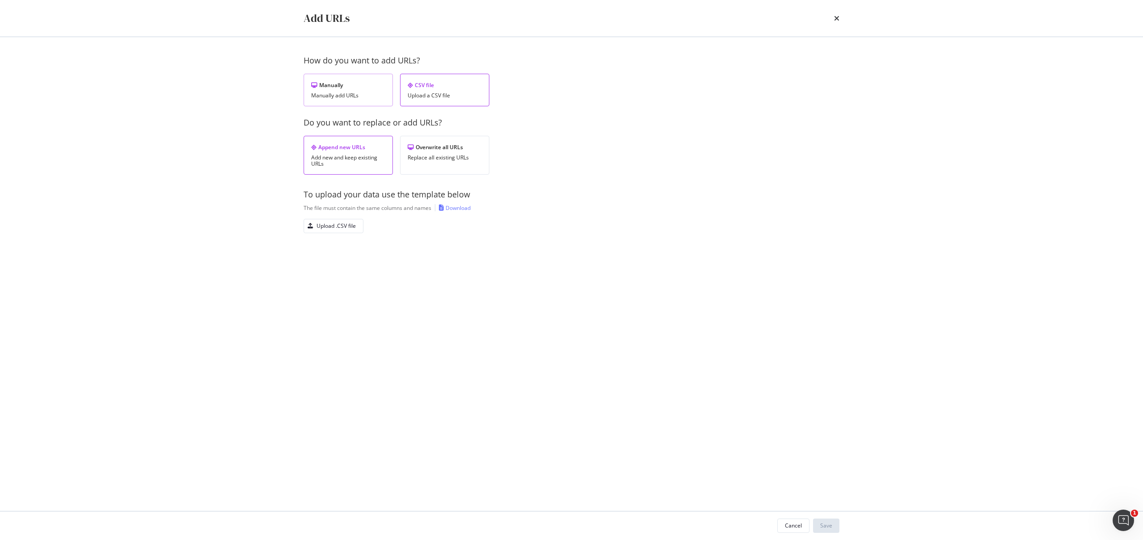
click at [335, 96] on div "Manually add URLs" at bounding box center [348, 95] width 74 height 6
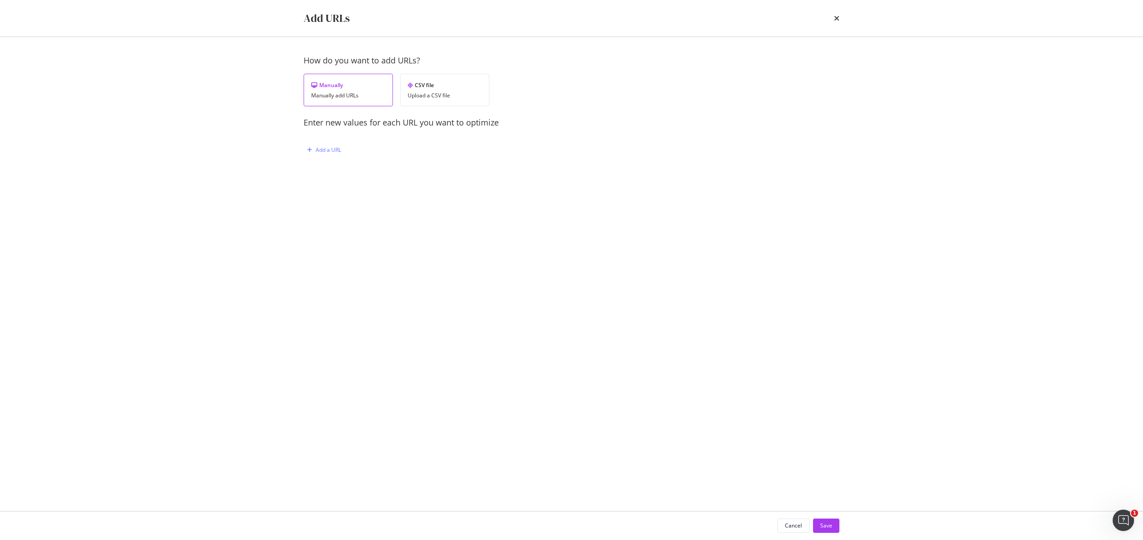
click at [322, 141] on div "How do you want to add URLs? Manually Manually add URLs CSV file Upload a CSV f…" at bounding box center [572, 115] width 536 height 120
click at [324, 145] on div "Add a URL" at bounding box center [323, 149] width 38 height 13
click at [342, 195] on input "modal" at bounding box center [424, 196] width 219 height 16
paste input "https://www.starhub.com/personal/support/article.html?id=o3m81LUfrH6kZUARPLojF6"
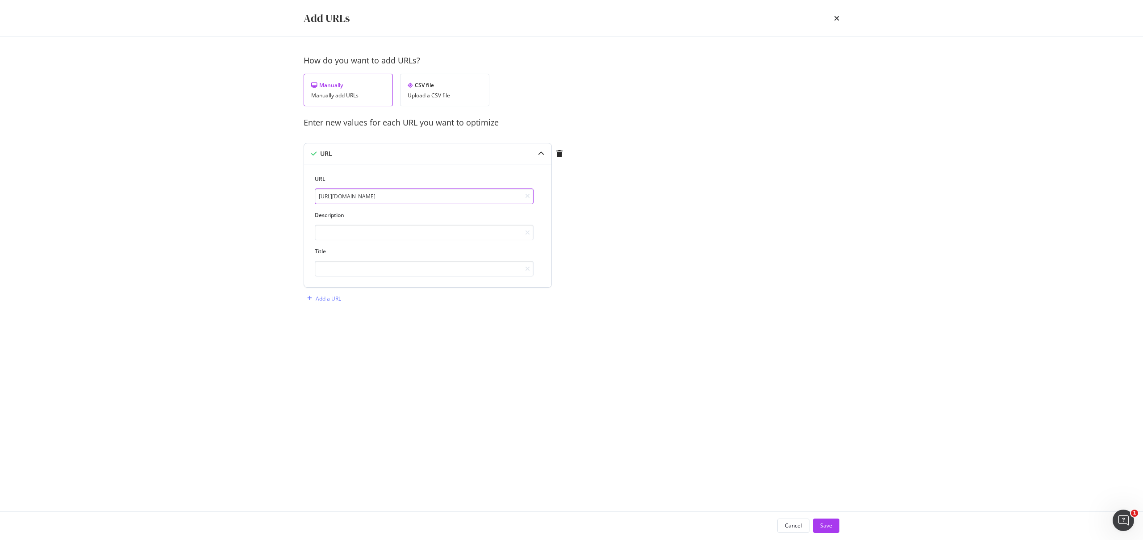
type input "https://www.starhub.com/personal/support/article.html?id=o3m81LUfrH6kZUARPLojF6"
click at [334, 270] on input "modal" at bounding box center [424, 269] width 219 height 16
paste input "Apple iPhone 17 Pre-Order FAQs | StarHub Support"
type input "Apple iPhone 17 Pre-Order FAQs | StarHub Support"
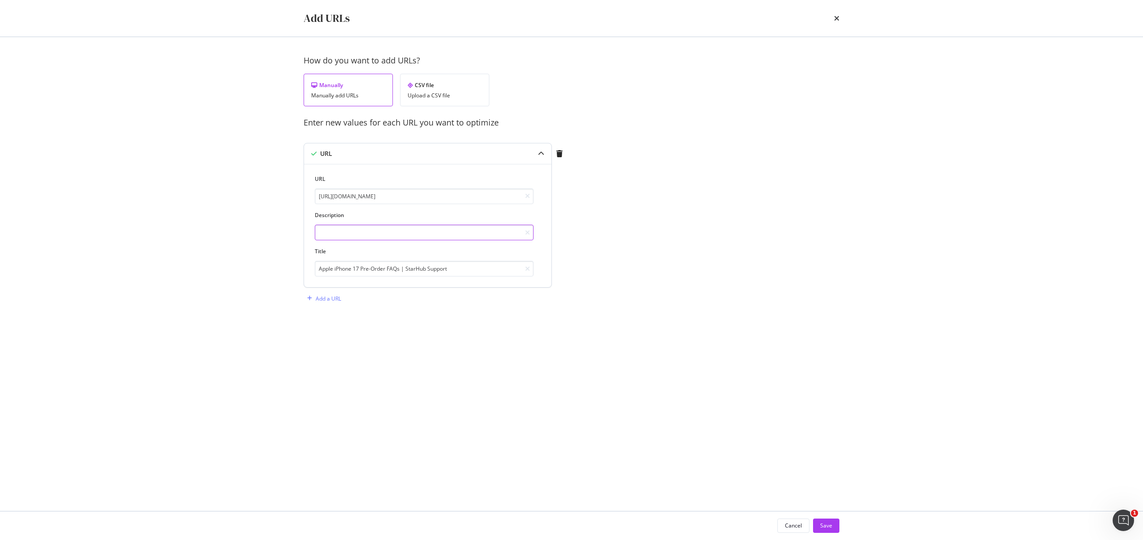
click at [332, 226] on input "modal" at bounding box center [424, 233] width 219 height 16
paste input "Discover all you need to know about iPhone 17 & Apple Watch pre-orders with Sta…"
type input "Discover all you need to know about iPhone 17 & Apple Watch pre-orders with Sta…"
click at [587, 299] on div "How do you want to add URLs? Manually Manually add URLs CSV file Upload a CSV f…" at bounding box center [572, 189] width 536 height 268
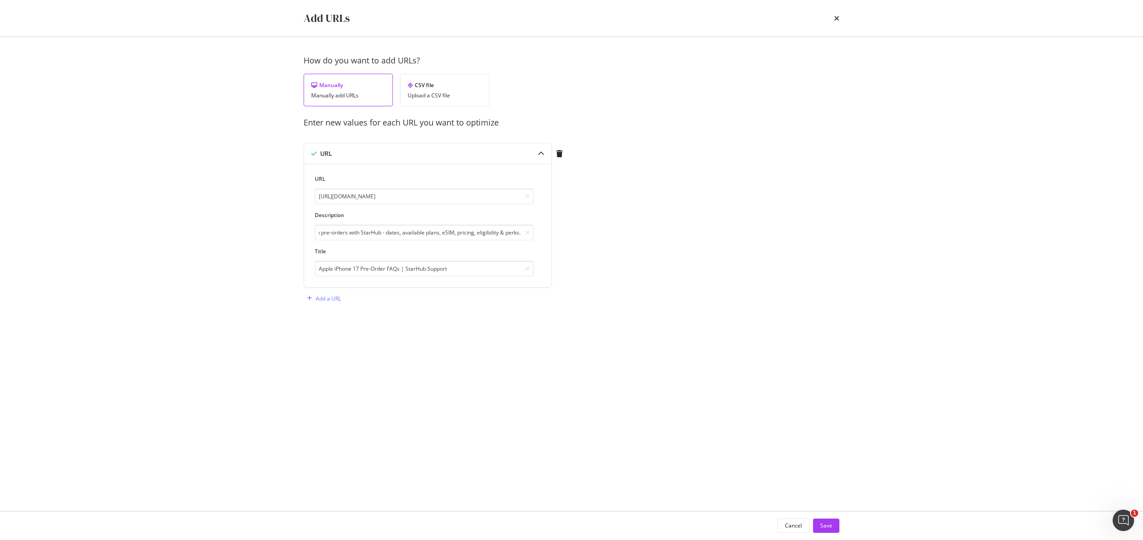
scroll to position [0, 0]
click at [839, 521] on button "Save" at bounding box center [826, 525] width 26 height 14
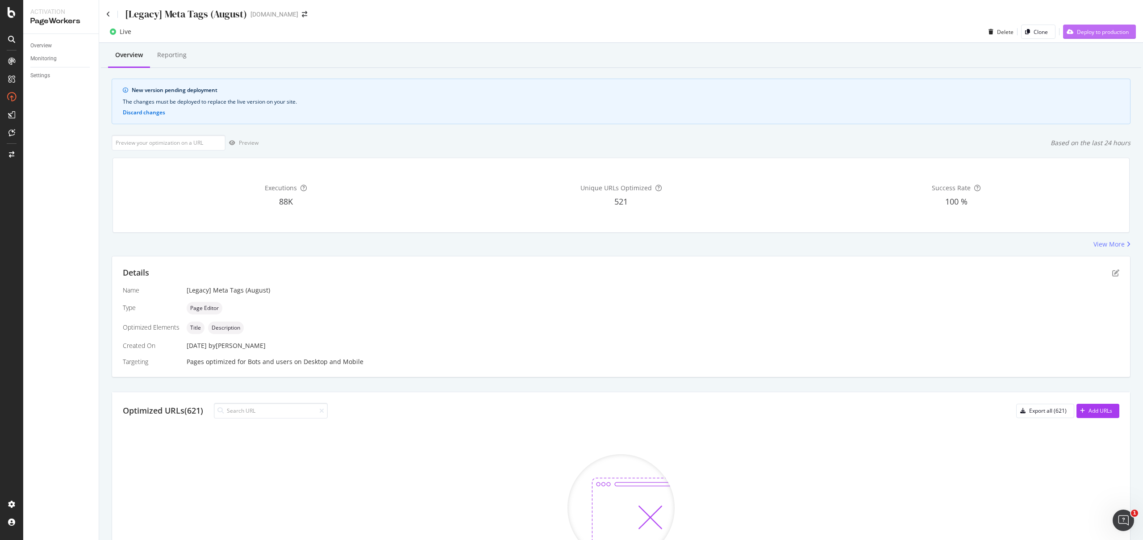
click at [1104, 37] on div "Deploy to production" at bounding box center [1096, 31] width 66 height 13
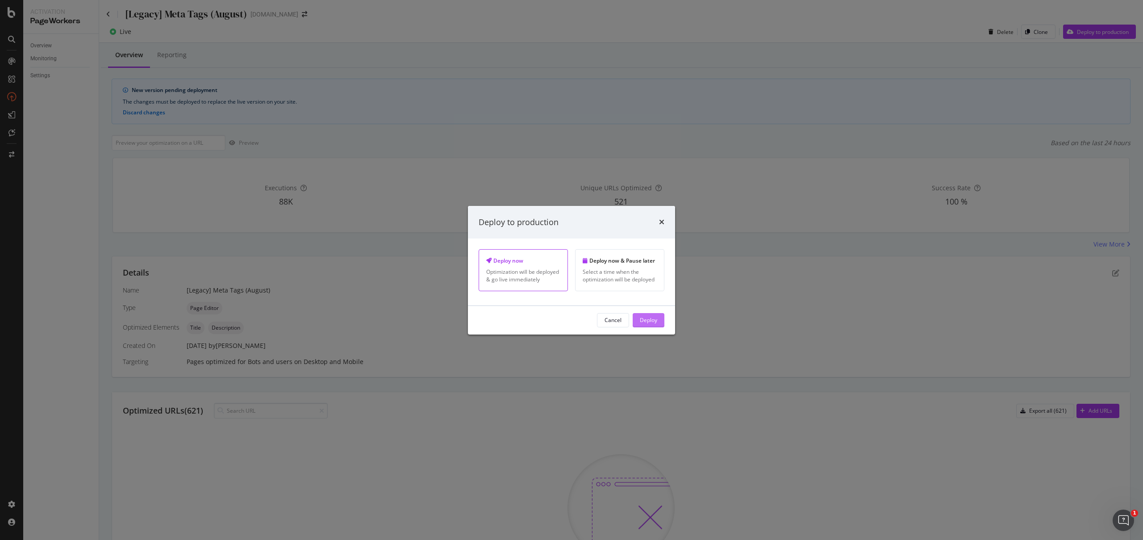
click at [642, 317] on div "Deploy" at bounding box center [648, 320] width 17 height 8
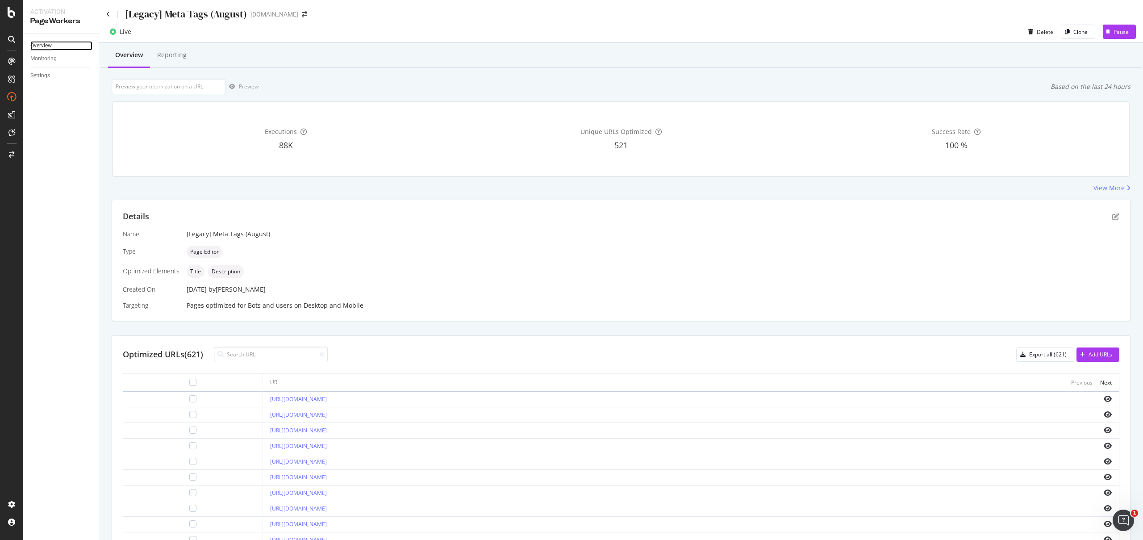
click at [51, 47] on div "Overview" at bounding box center [40, 45] width 21 height 9
